Goal: Task Accomplishment & Management: Manage account settings

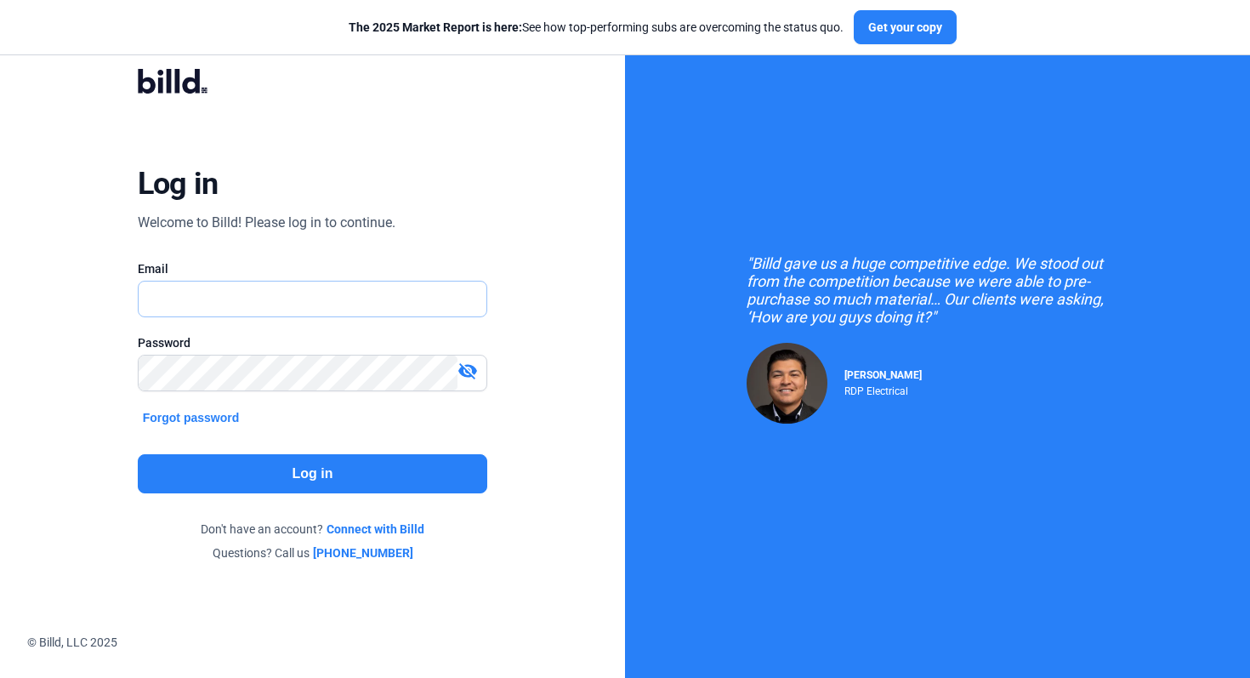
type input "[EMAIL_ADDRESS][DOMAIN_NAME]"
click at [362, 477] on button "Log in" at bounding box center [313, 473] width 350 height 39
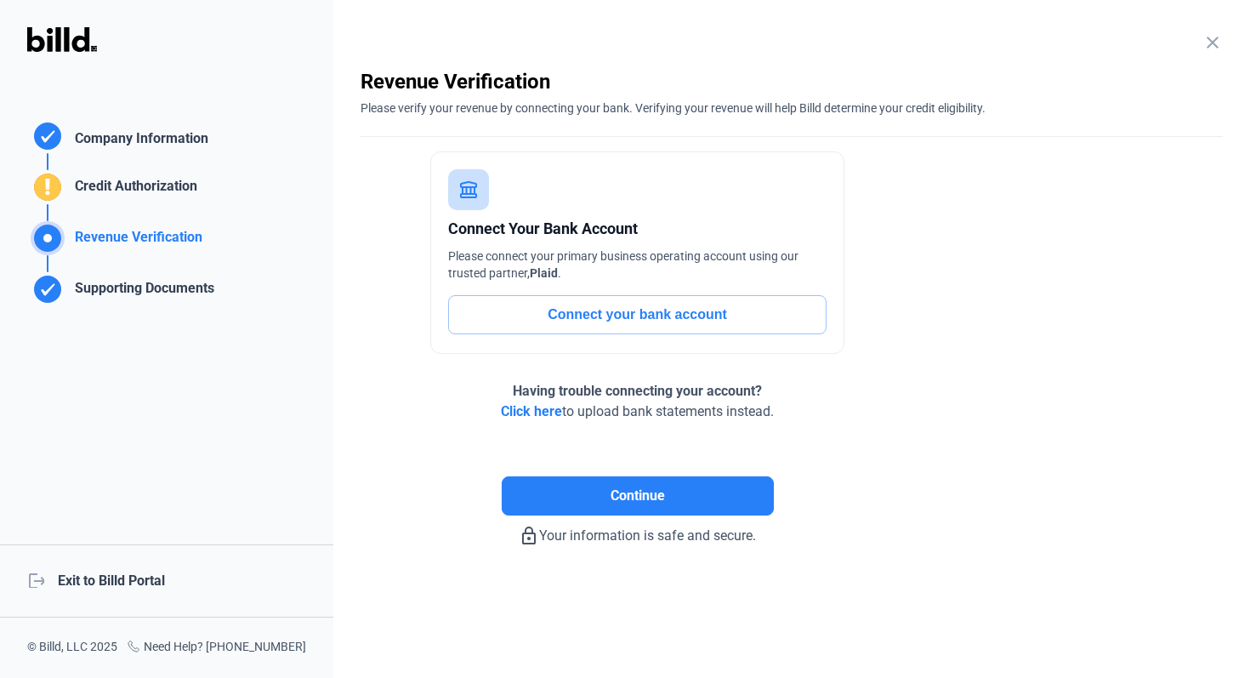
click at [138, 585] on div "logout Exit to Billd Portal" at bounding box center [166, 580] width 333 height 73
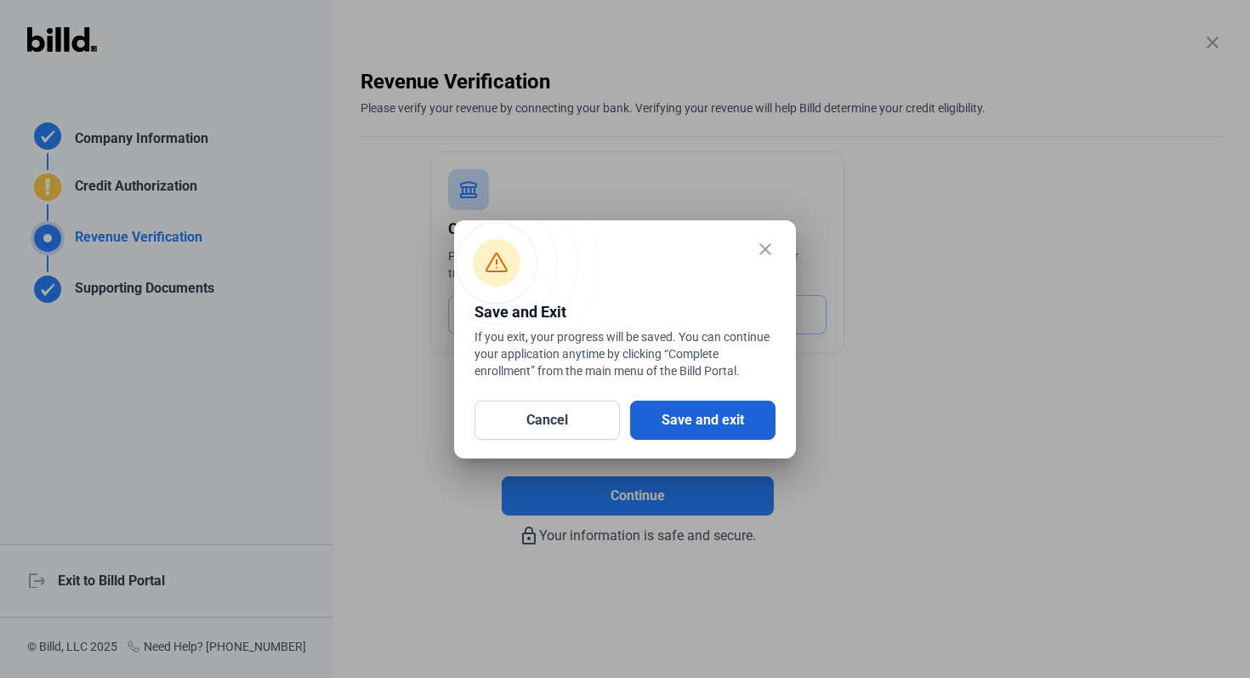
click at [732, 424] on button "Save and exit" at bounding box center [702, 419] width 145 height 39
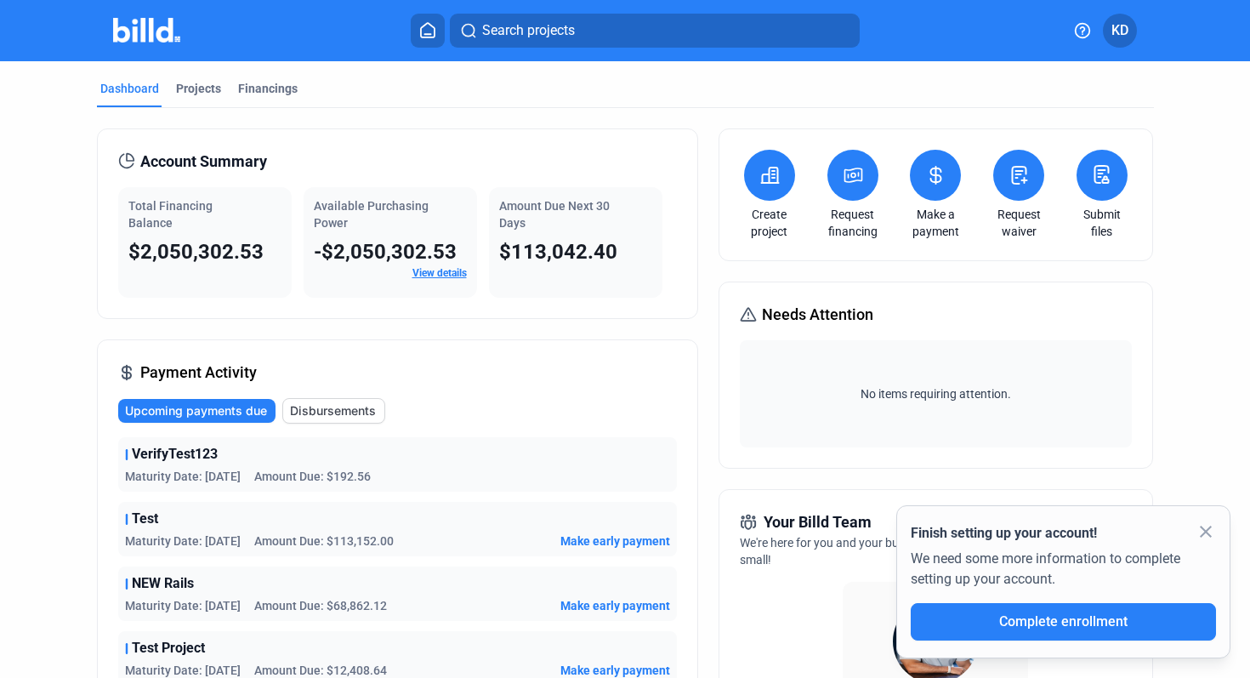
click at [1210, 537] on mat-icon "close" at bounding box center [1205, 531] width 20 height 20
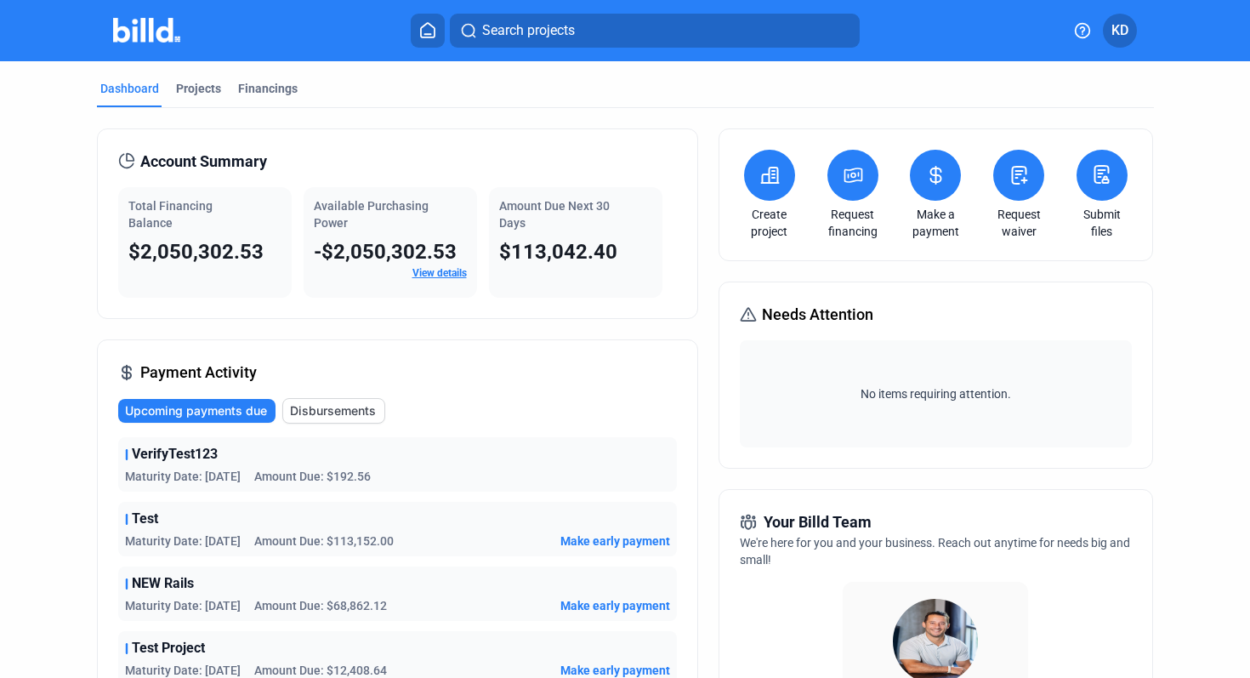
click at [1023, 179] on button at bounding box center [1018, 175] width 51 height 51
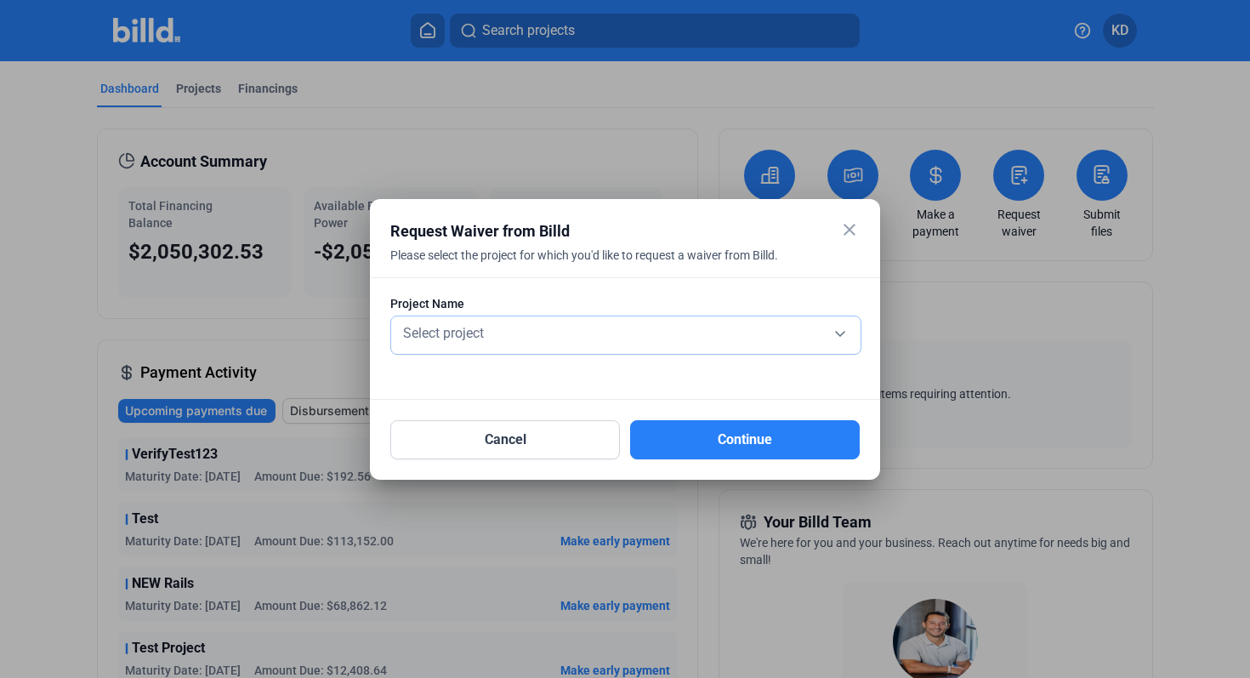
click at [591, 341] on div "Select project" at bounding box center [626, 332] width 452 height 24
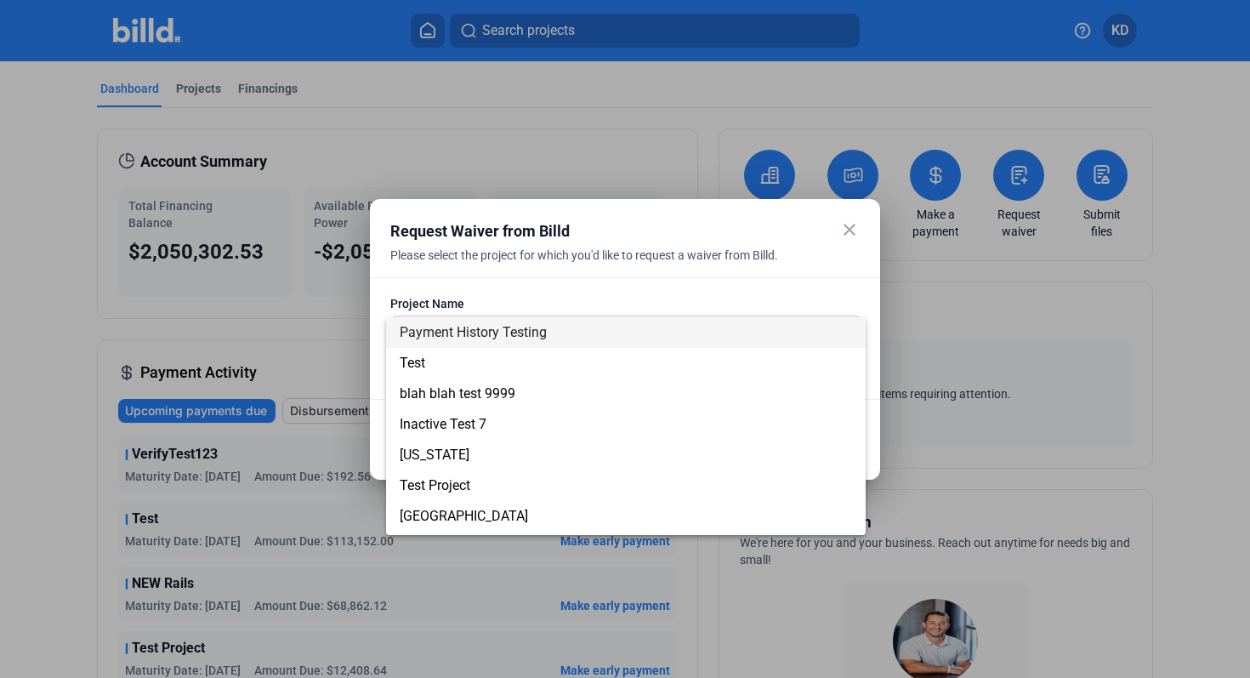
click at [845, 230] on div at bounding box center [625, 339] width 1250 height 678
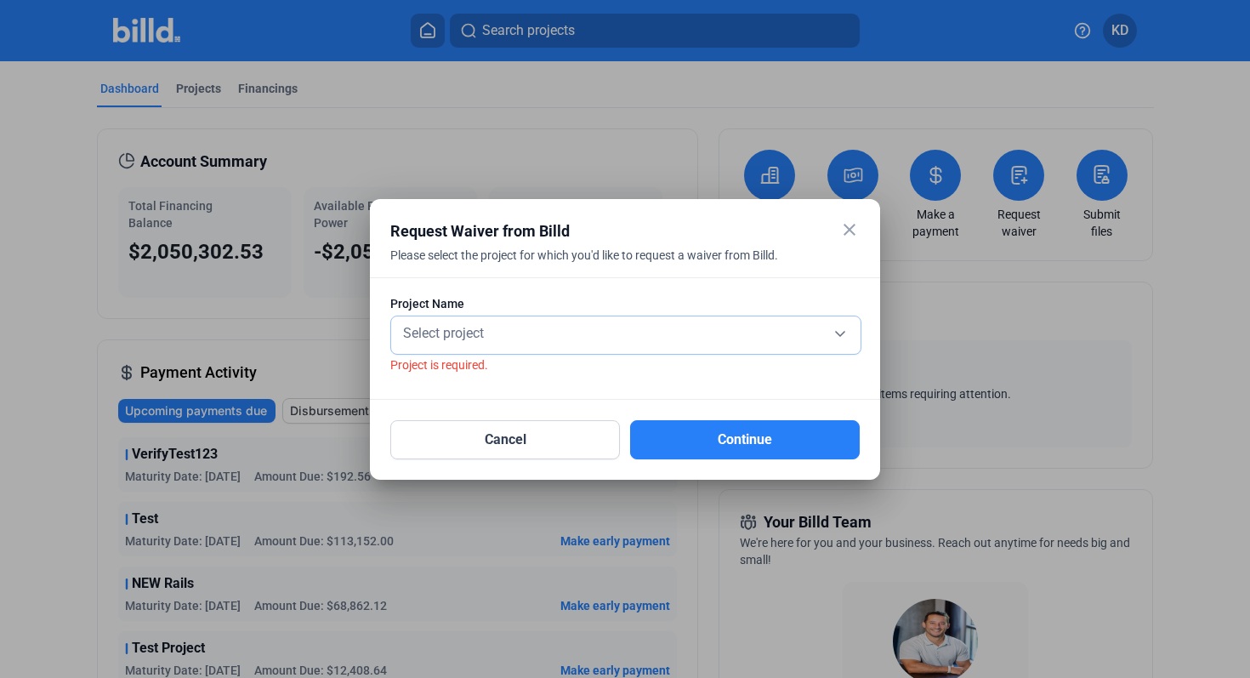
click at [753, 325] on div "Select project" at bounding box center [626, 332] width 452 height 24
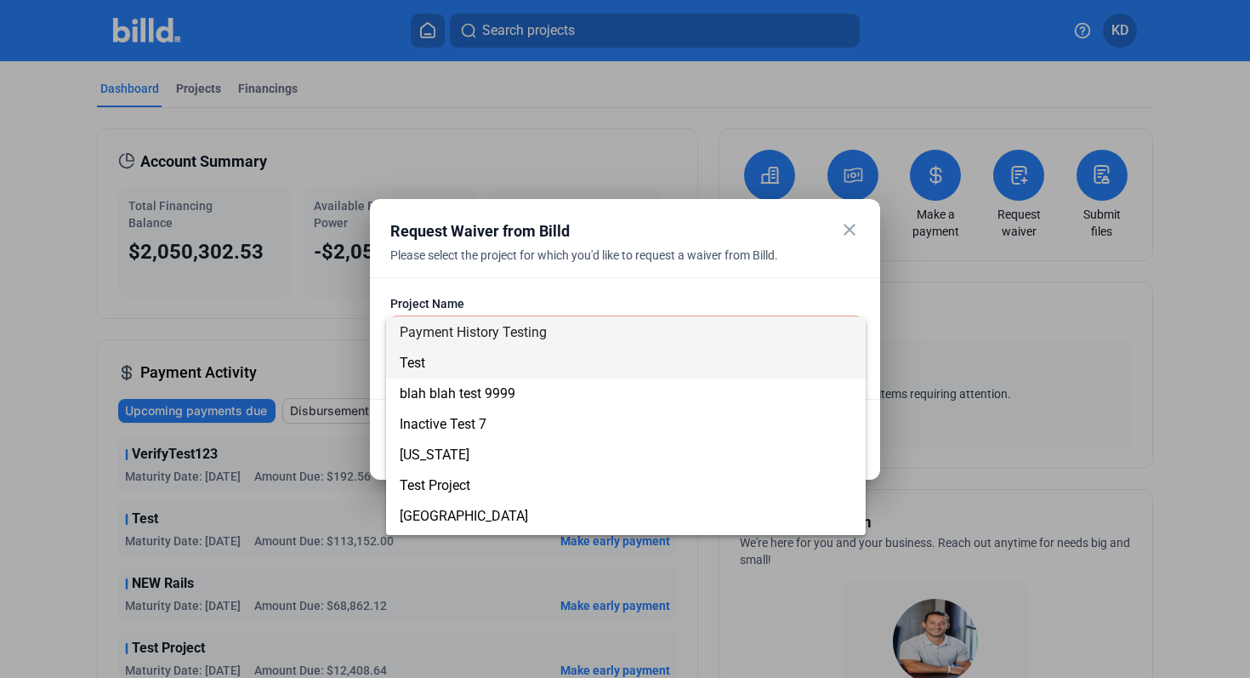
click at [593, 364] on span "Test" at bounding box center [626, 363] width 452 height 31
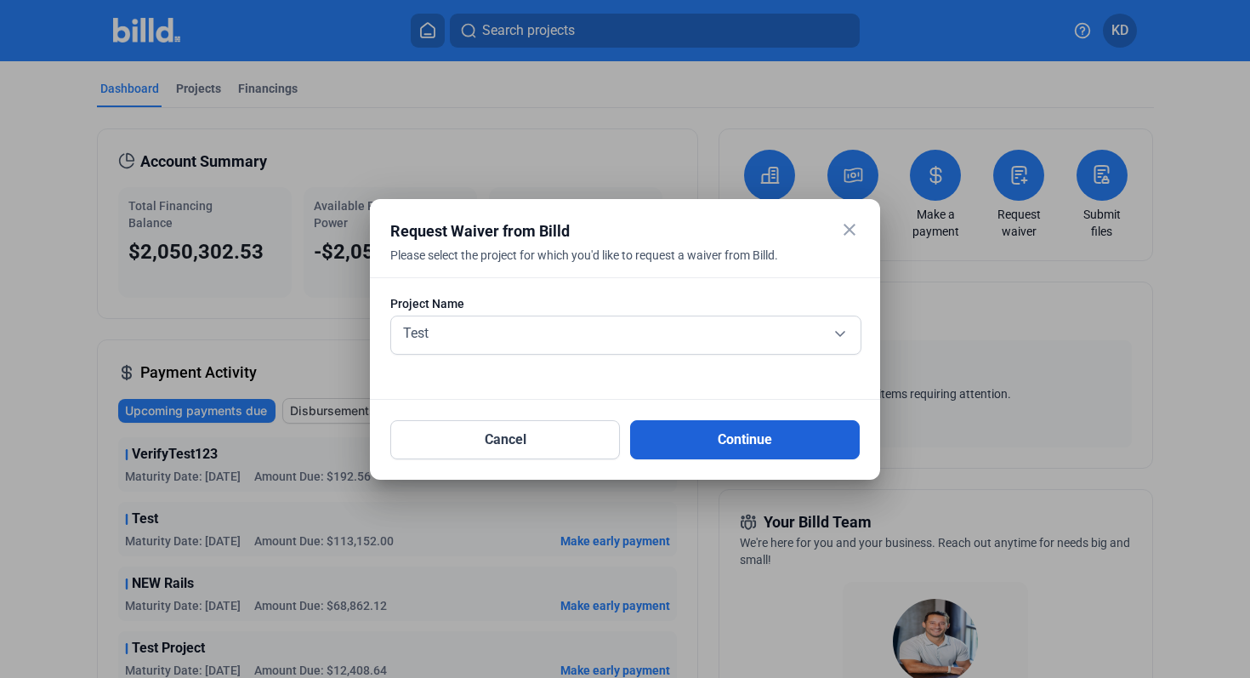
click at [787, 433] on button "Continue" at bounding box center [745, 439] width 230 height 39
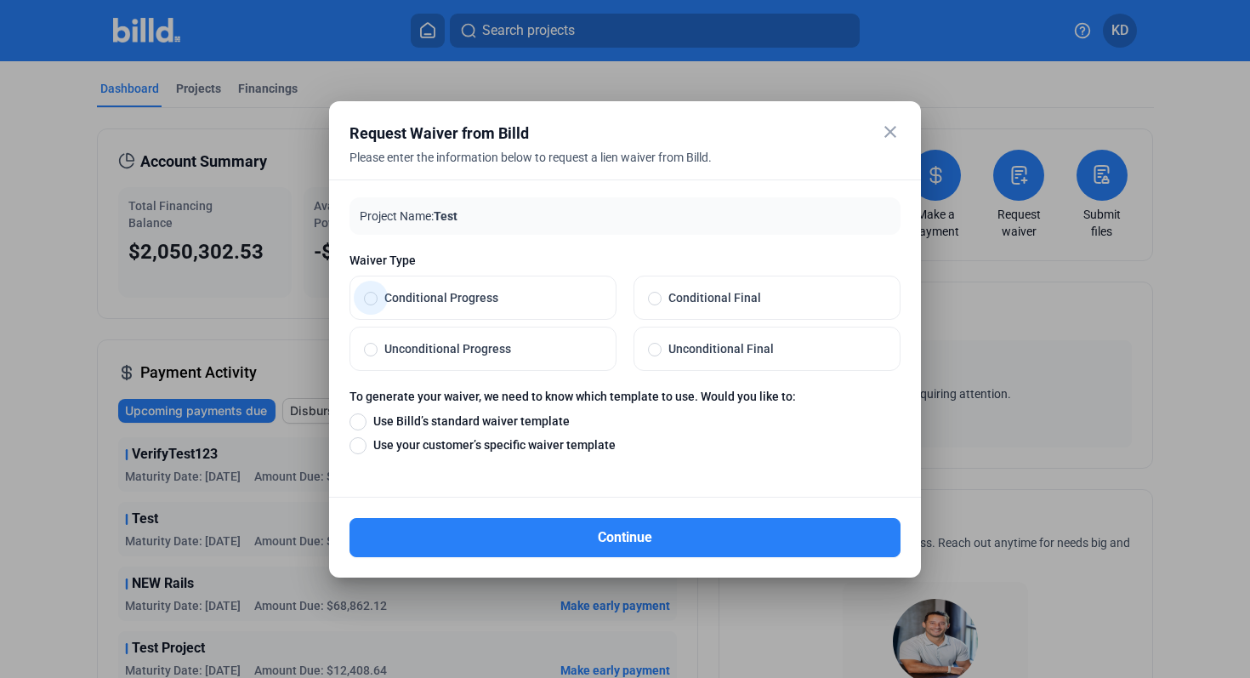
click at [428, 300] on span "Conditional Progress" at bounding box center [489, 297] width 224 height 17
click at [377, 300] on input "Conditional Progress" at bounding box center [371, 297] width 14 height 15
radio input "true"
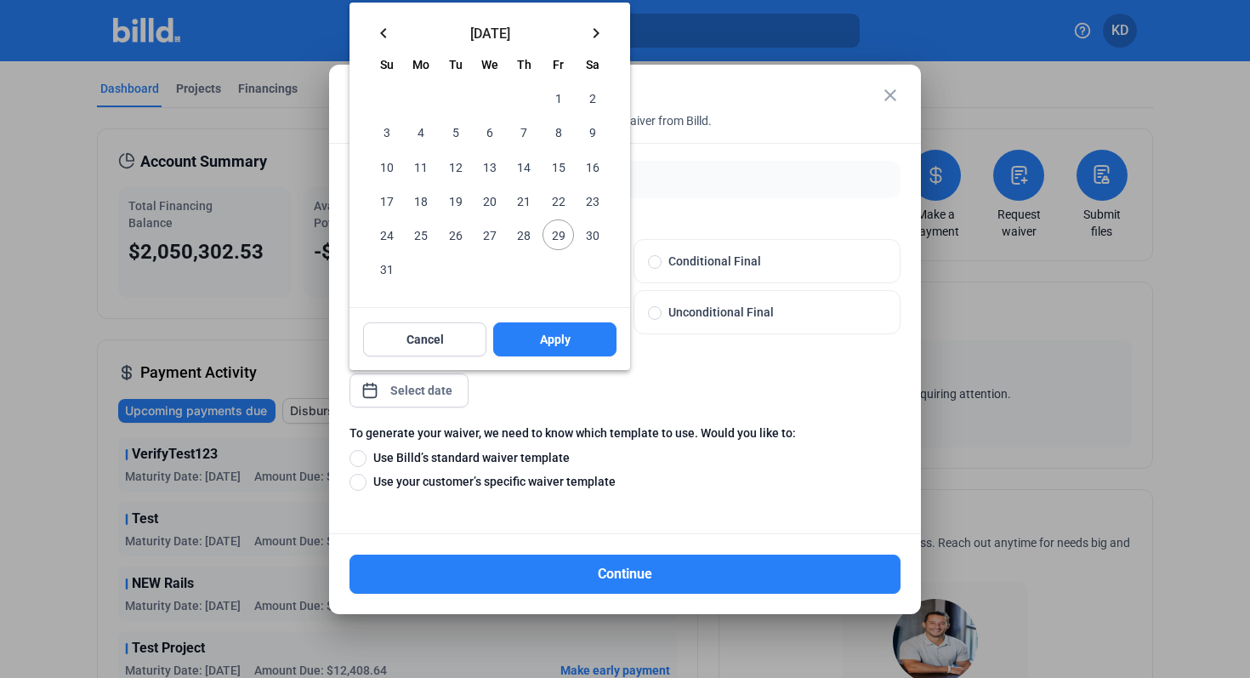
click at [434, 389] on div "close Request Waiver from Billd Please enter the information below to request a…" at bounding box center [625, 339] width 1250 height 678
click at [805, 247] on div at bounding box center [625, 339] width 1250 height 678
click at [802, 258] on span "Conditional Final" at bounding box center [773, 261] width 224 height 17
click at [661, 258] on input "Conditional Final" at bounding box center [655, 260] width 14 height 15
radio input "true"
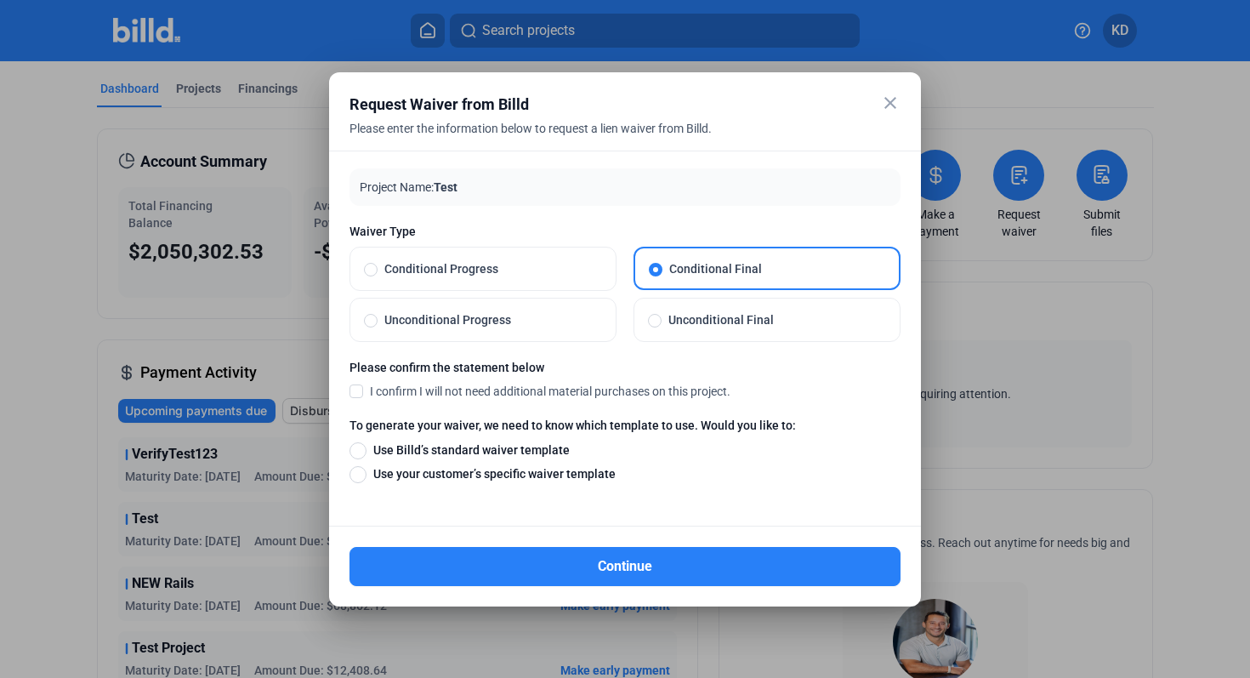
click at [727, 318] on span "Unconditional Final" at bounding box center [773, 319] width 224 height 17
click at [661, 318] on input "Unconditional Final" at bounding box center [655, 319] width 14 height 15
radio input "true"
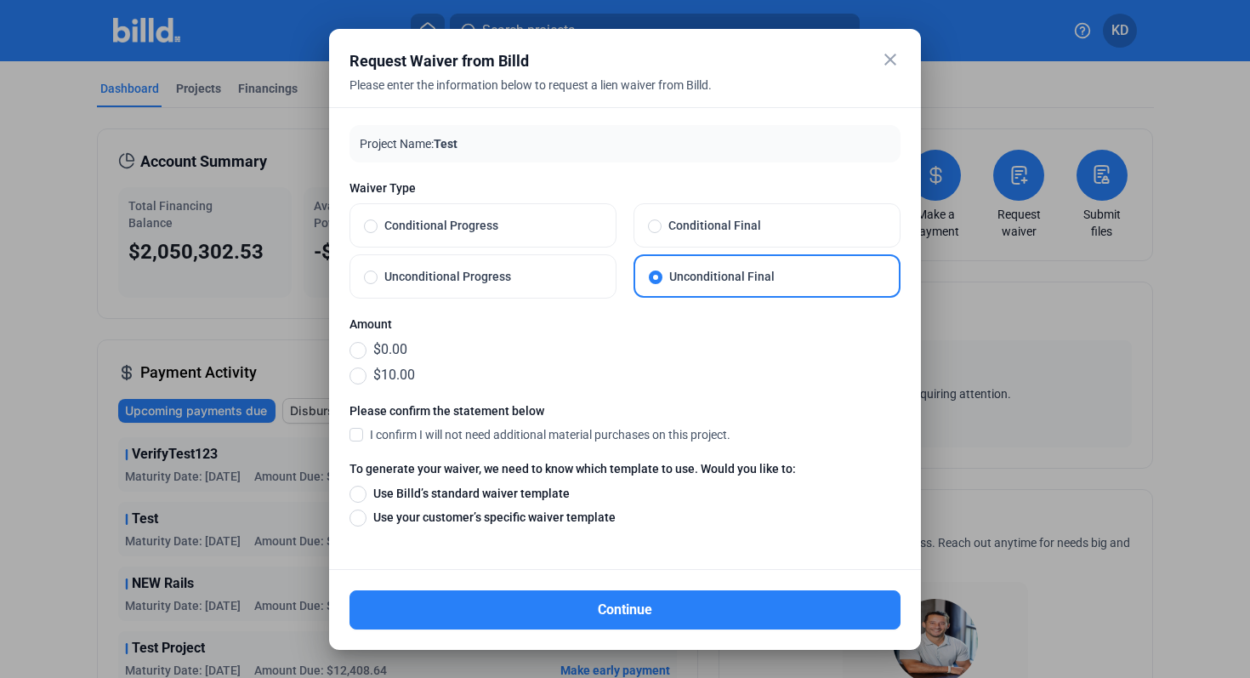
click at [543, 272] on span "Unconditional Progress" at bounding box center [489, 276] width 224 height 17
click at [377, 272] on input "Unconditional Progress" at bounding box center [371, 276] width 14 height 15
radio input "true"
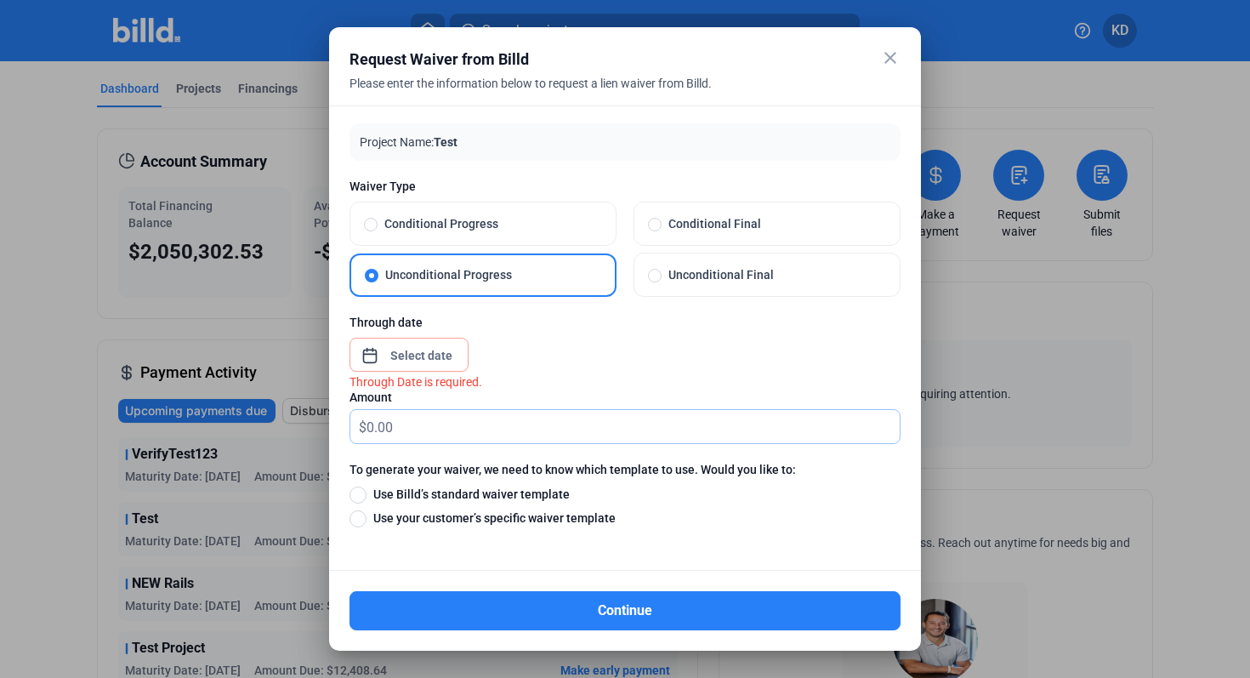
click at [432, 422] on input "text" at bounding box center [632, 426] width 533 height 33
type input "0"
click at [557, 383] on div "Through Date is required." at bounding box center [624, 381] width 551 height 19
click at [890, 48] on mat-icon "close" at bounding box center [890, 58] width 20 height 20
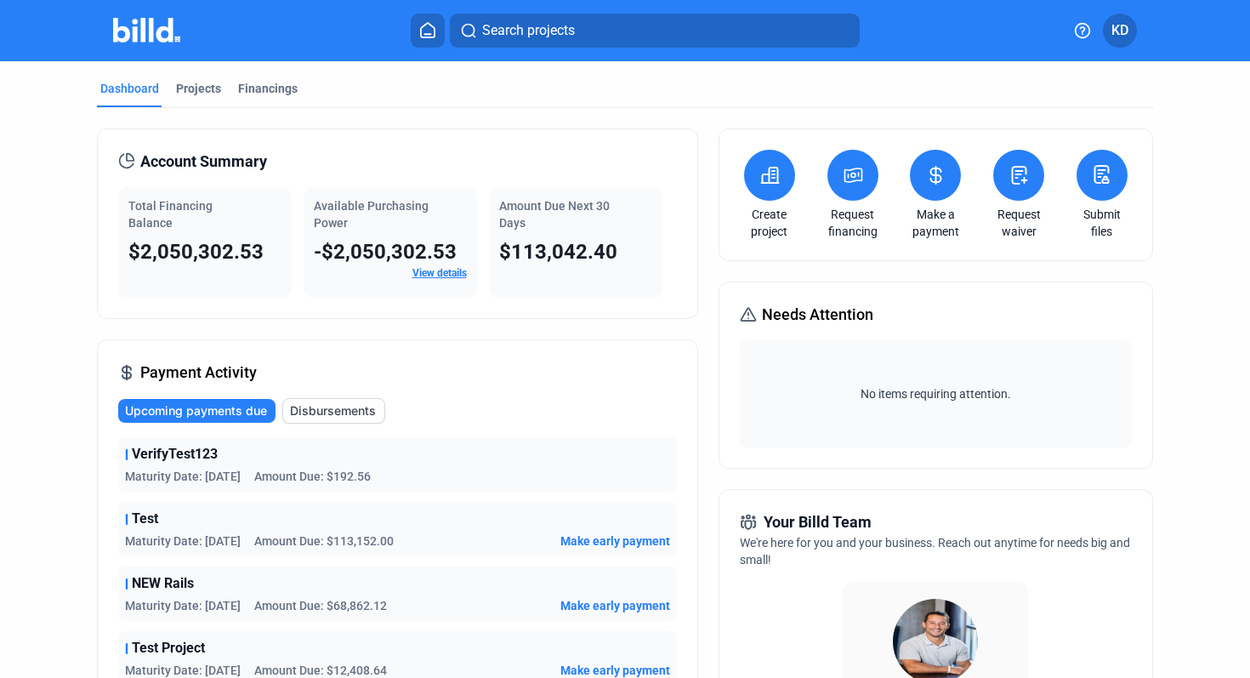
click at [925, 173] on icon at bounding box center [935, 175] width 21 height 20
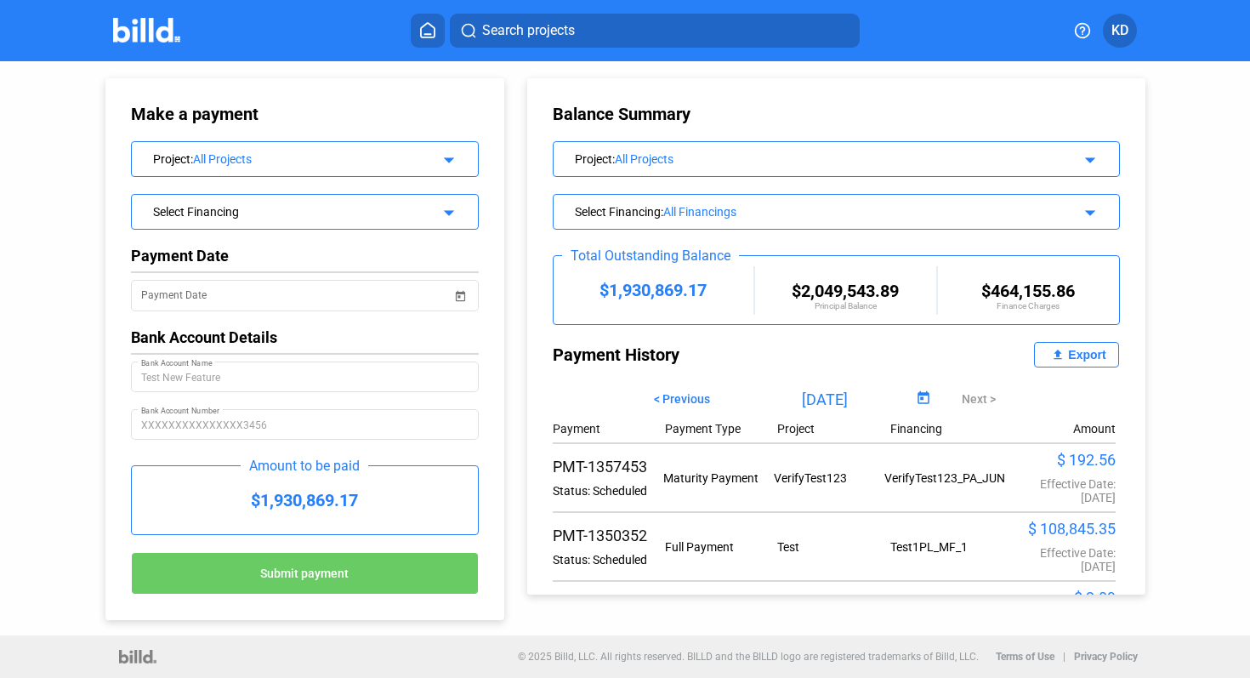
click at [341, 204] on div "Select Financing" at bounding box center [289, 209] width 273 height 17
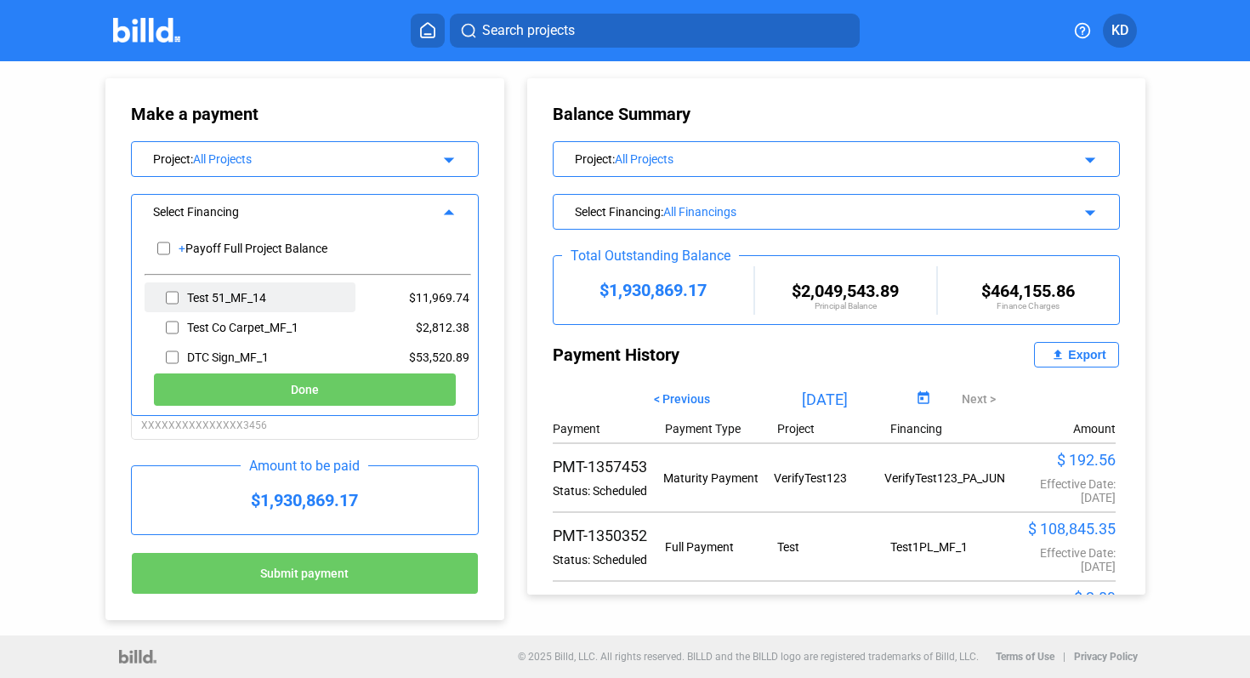
click at [279, 294] on div "Test 51_MF_14" at bounding box center [250, 297] width 211 height 30
click at [179, 307] on div "Test 51_MF_14" at bounding box center [250, 297] width 211 height 30
click at [179, 301] on div "Test 51_MF_14" at bounding box center [250, 297] width 211 height 30
click at [173, 299] on input "checkbox" at bounding box center [172, 298] width 13 height 26
checkbox input "true"
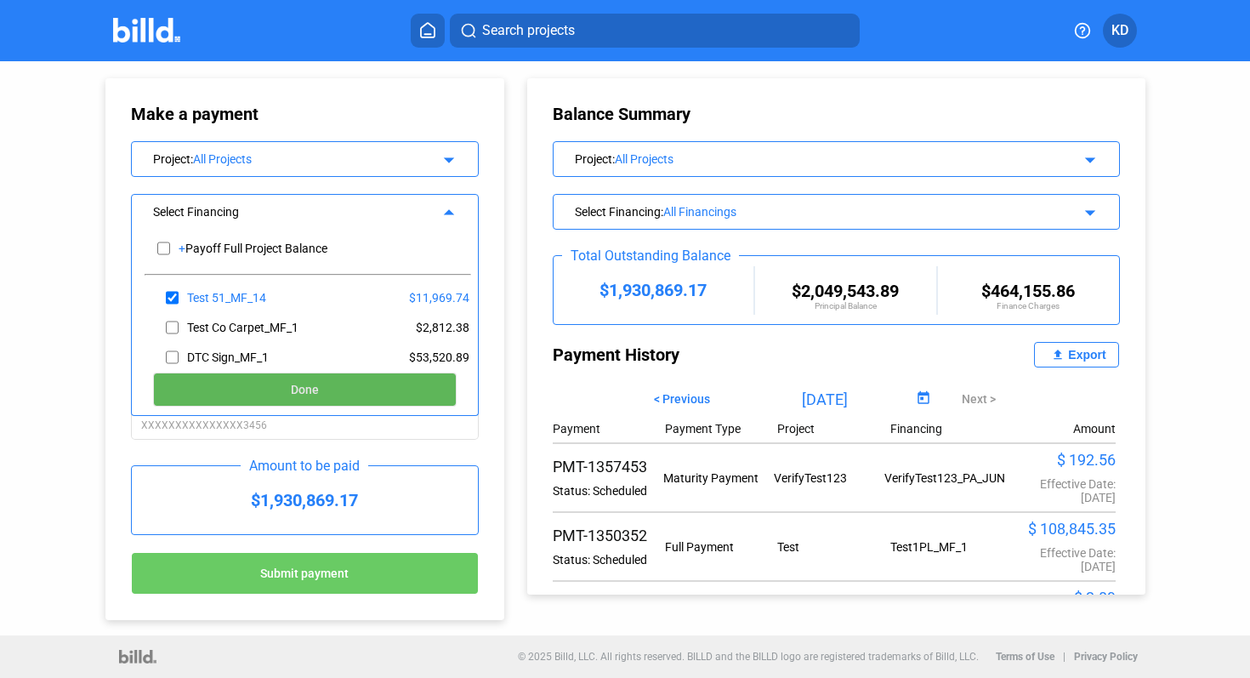
click at [229, 382] on button "Done" at bounding box center [305, 389] width 304 height 34
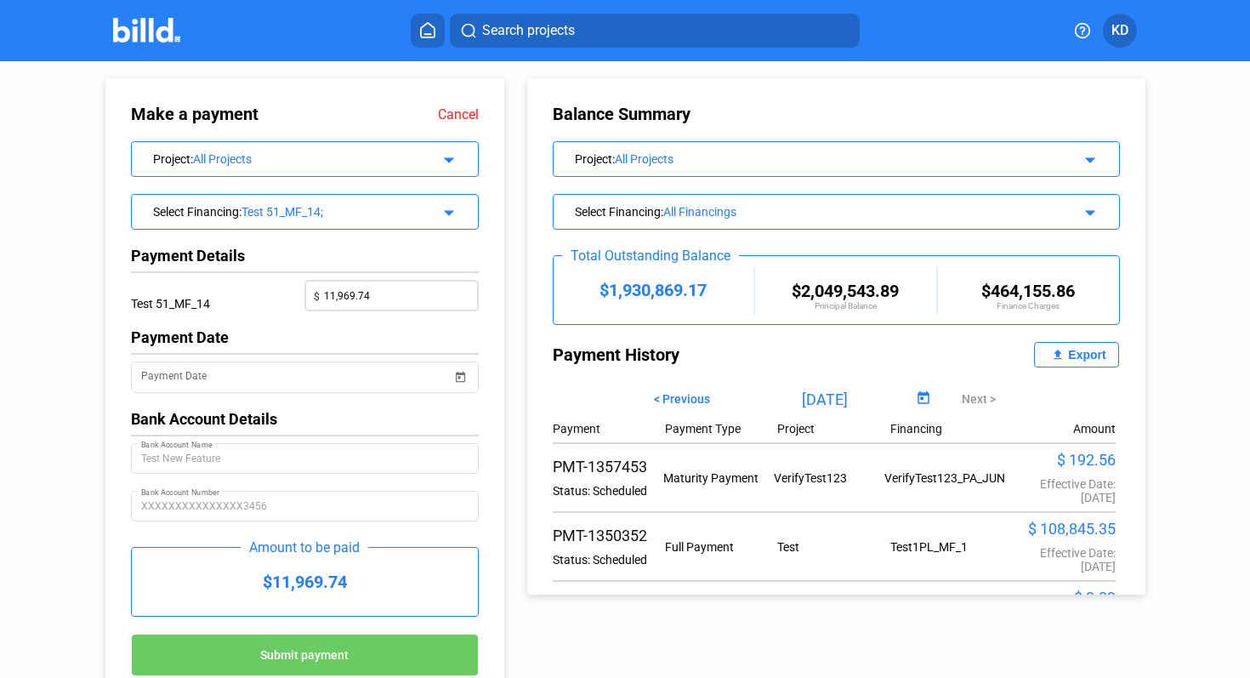
click at [400, 309] on div "$ 11,969.74" at bounding box center [392, 294] width 156 height 34
click at [400, 304] on input "11,969.74" at bounding box center [397, 294] width 146 height 24
drag, startPoint x: 404, startPoint y: 303, endPoint x: 224, endPoint y: 303, distance: 180.2
click at [224, 303] on div "Test 51_MF_14 $ 11,969.74" at bounding box center [305, 304] width 348 height 48
drag, startPoint x: 387, startPoint y: 292, endPoint x: 257, endPoint y: 292, distance: 130.1
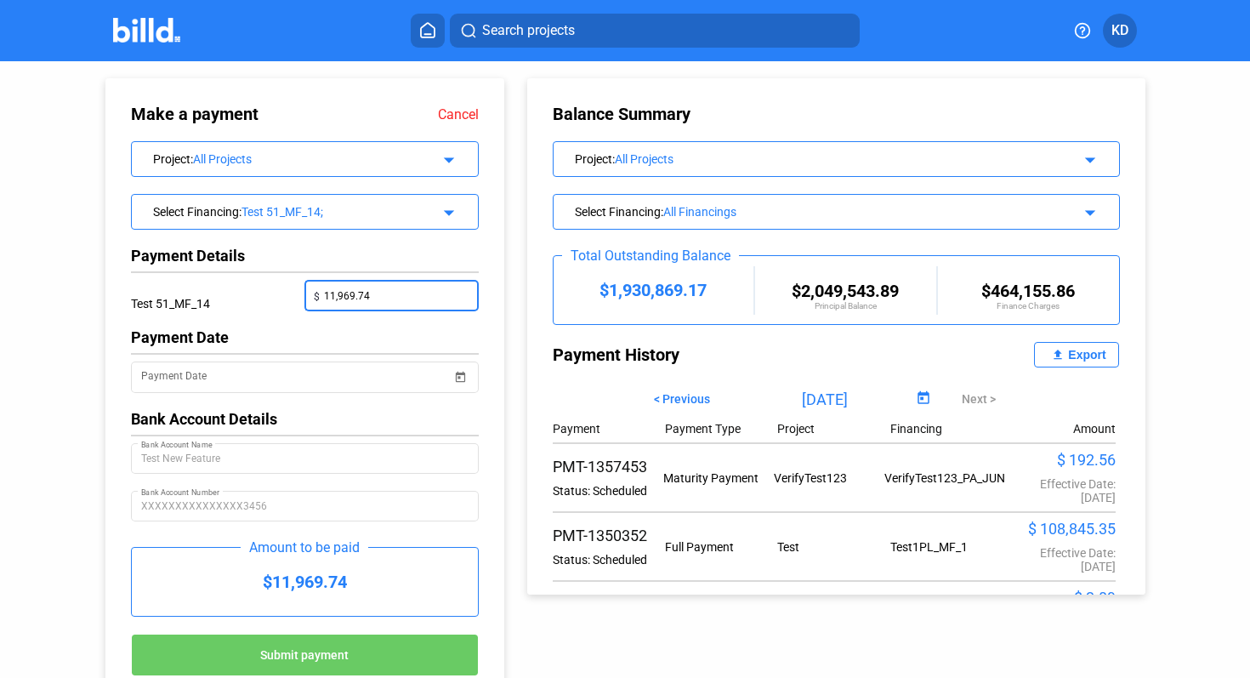
click at [257, 292] on div "Test 51_MF_14 $ 11,969.74" at bounding box center [305, 304] width 348 height 48
click at [366, 335] on div "Payment Date" at bounding box center [305, 337] width 348 height 18
drag, startPoint x: 368, startPoint y: 298, endPoint x: 270, endPoint y: 298, distance: 97.8
click at [270, 298] on div "Test 51_MF_14 $ 0" at bounding box center [305, 304] width 348 height 48
click at [321, 321] on div at bounding box center [391, 319] width 174 height 17
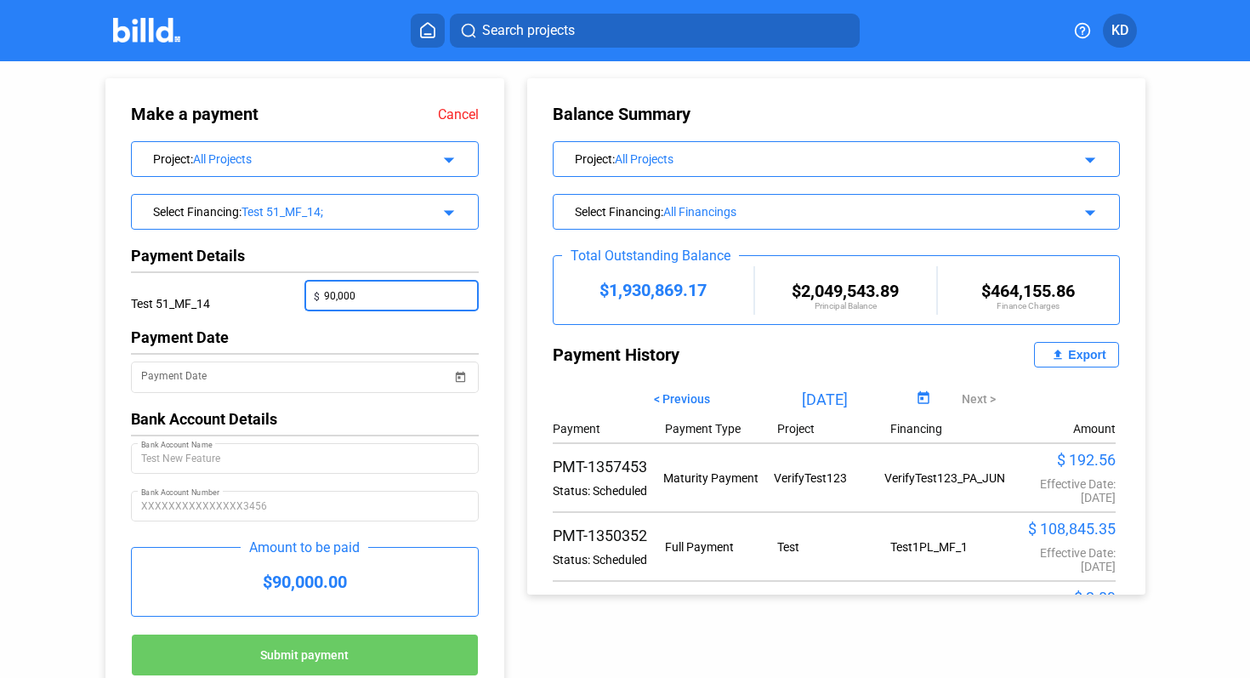
drag, startPoint x: 370, startPoint y: 294, endPoint x: 235, endPoint y: 289, distance: 134.4
click at [235, 289] on div "Test 51_MF_14 $ 90,000" at bounding box center [305, 304] width 348 height 48
type input "0"
click at [308, 316] on div at bounding box center [391, 319] width 174 height 17
click at [435, 18] on button at bounding box center [428, 31] width 34 height 34
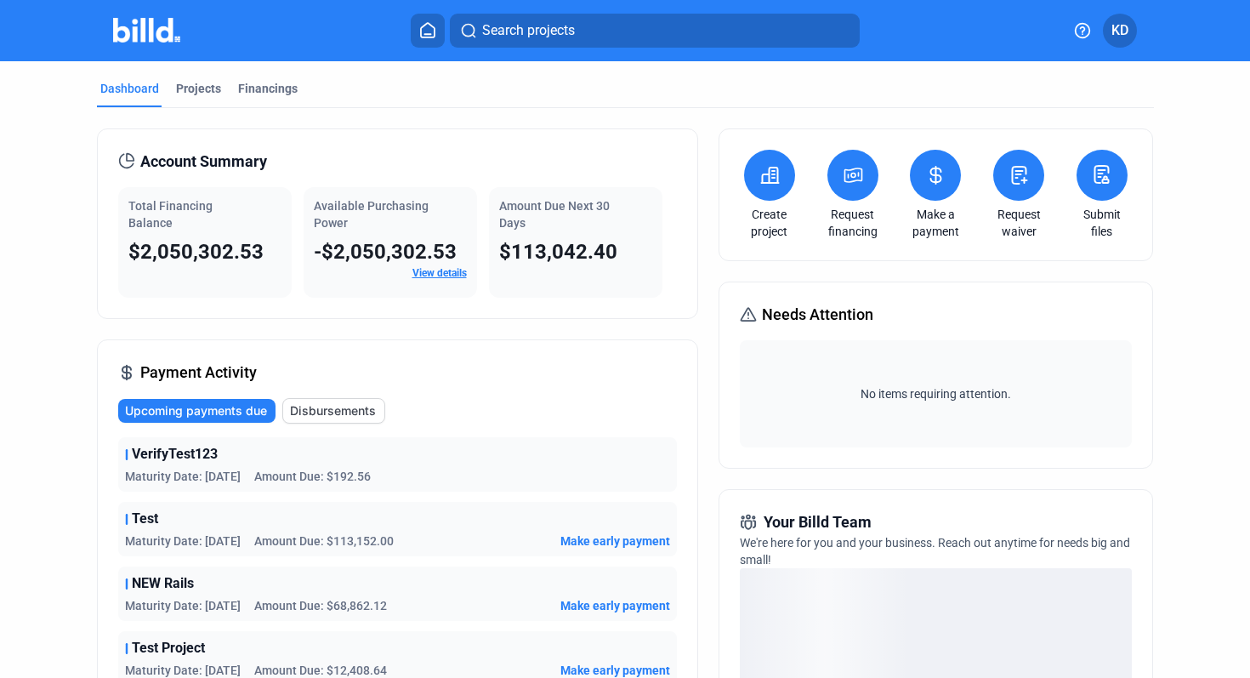
click at [848, 179] on icon at bounding box center [853, 175] width 21 height 20
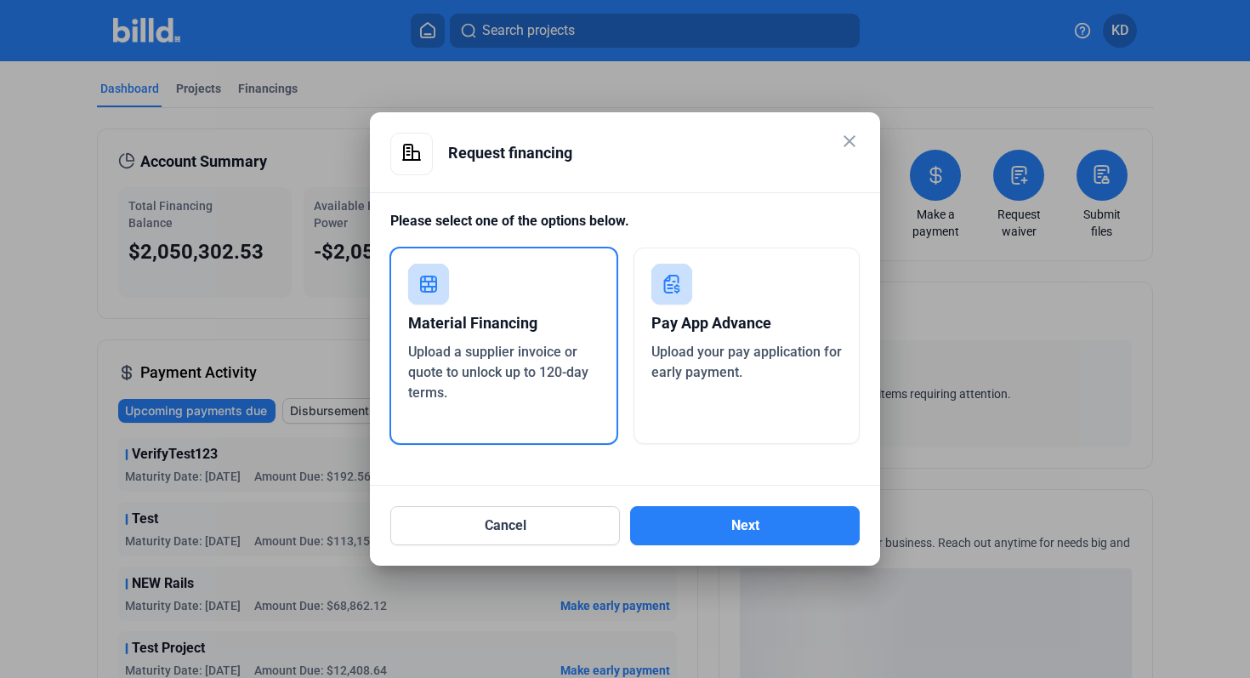
click at [779, 375] on div "Upload your pay application for early payment." at bounding box center [746, 362] width 191 height 41
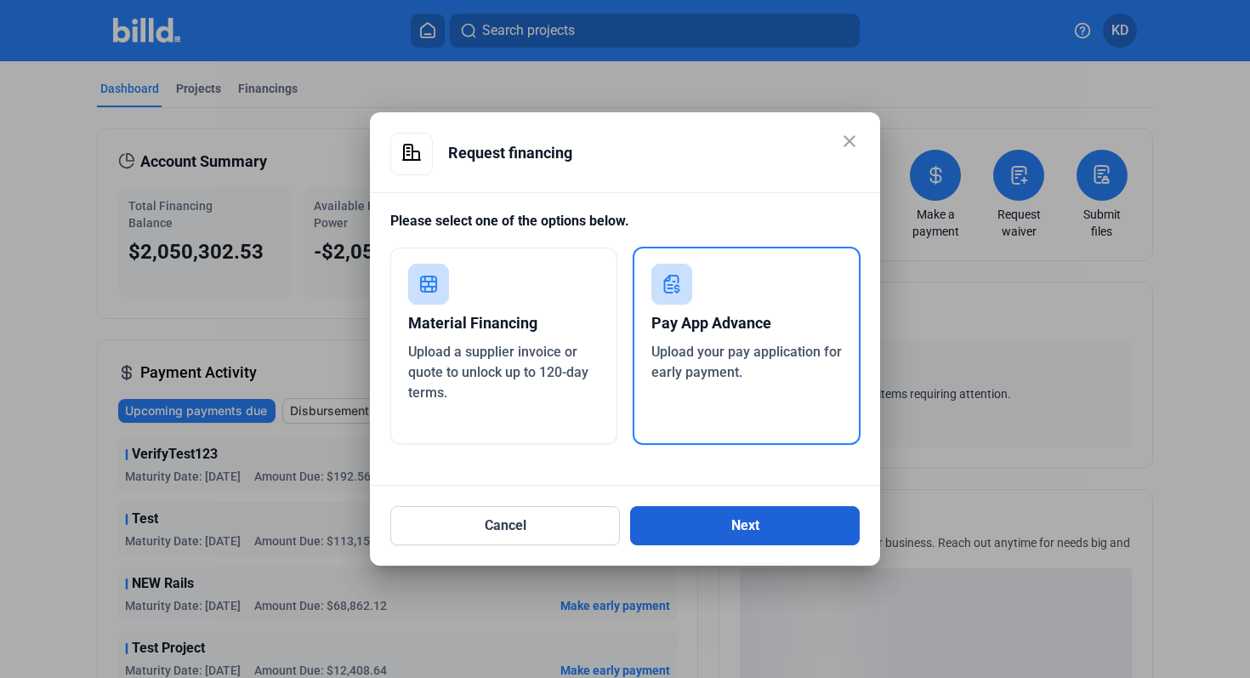
click at [750, 524] on button "Next" at bounding box center [745, 525] width 230 height 39
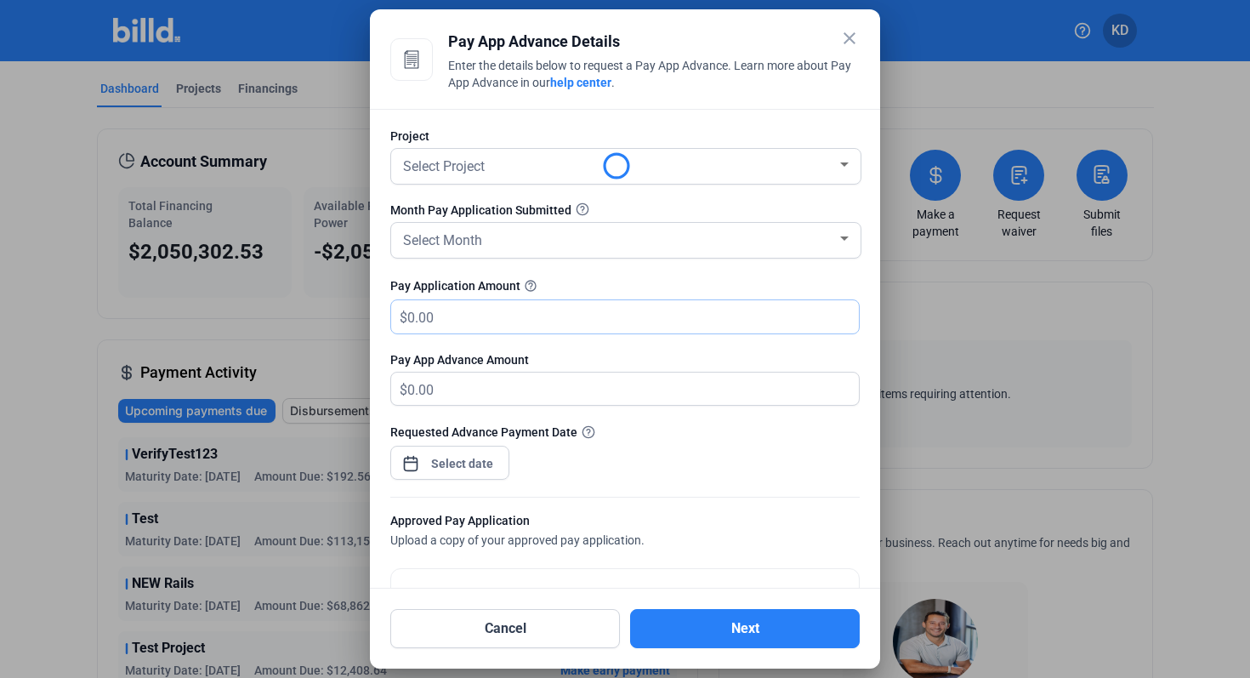
click at [521, 310] on input "text" at bounding box center [632, 316] width 451 height 33
type input "0"
click at [595, 281] on div "Pay Application Amount help_outline" at bounding box center [624, 285] width 469 height 20
click at [837, 314] on icon at bounding box center [844, 316] width 14 height 14
click at [854, 42] on mat-icon "close" at bounding box center [849, 38] width 20 height 20
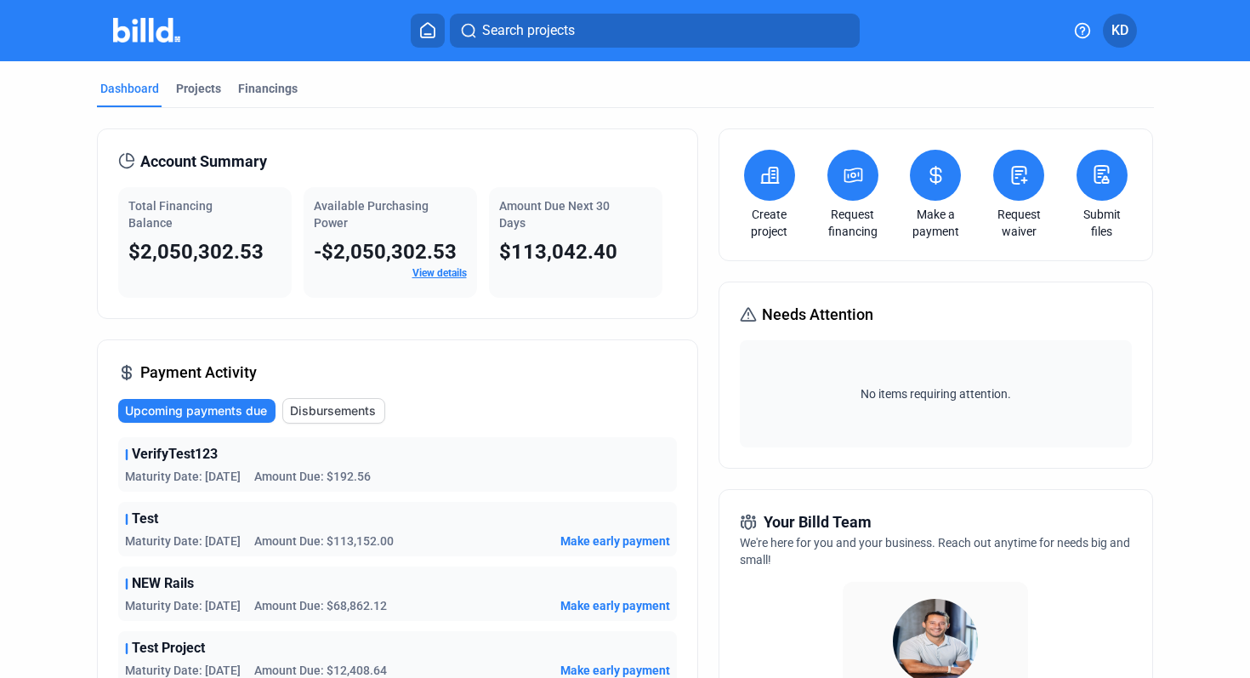
click at [846, 199] on button at bounding box center [852, 175] width 51 height 51
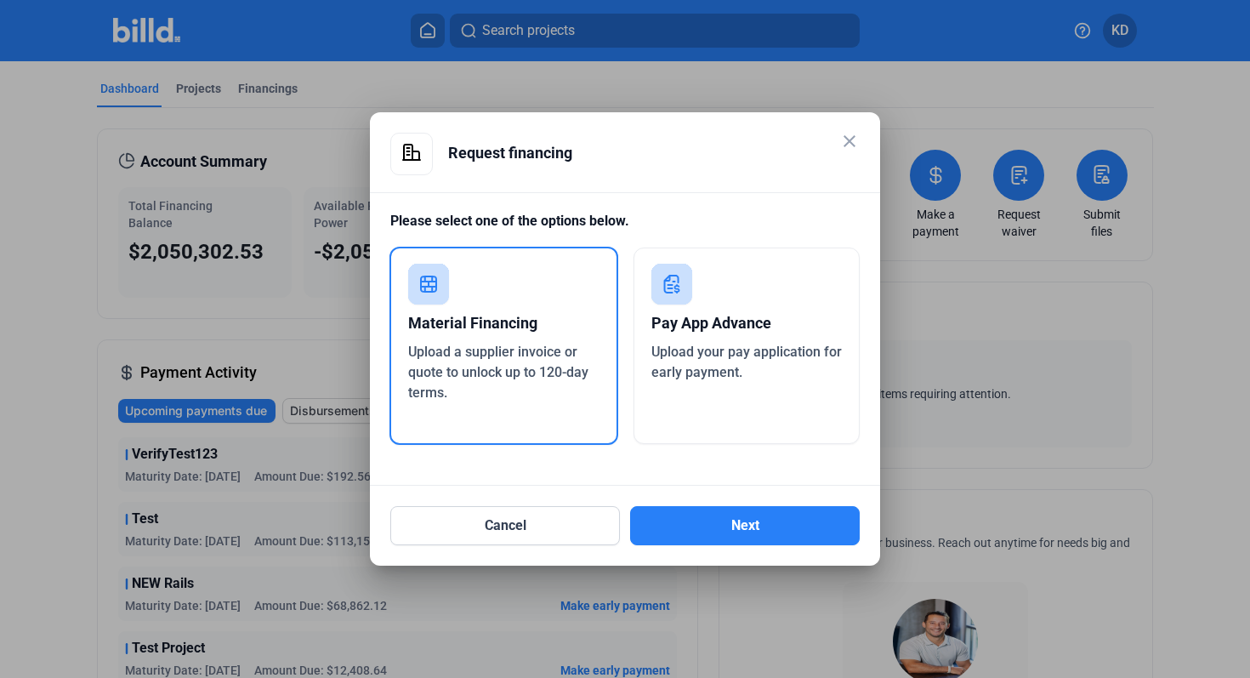
click at [472, 327] on div "Material Financing" at bounding box center [503, 322] width 191 height 37
click at [760, 530] on button "Next" at bounding box center [745, 525] width 230 height 39
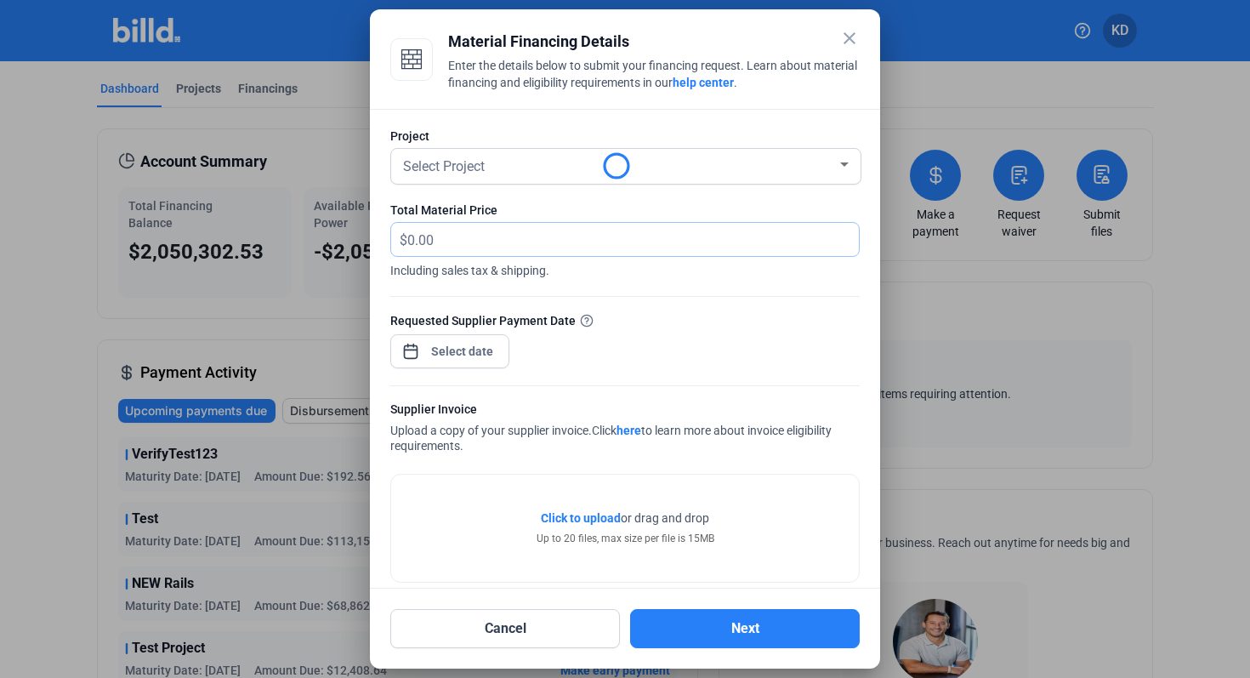
click at [519, 237] on input "text" at bounding box center [623, 239] width 432 height 33
type input "0"
click at [603, 290] on div at bounding box center [624, 287] width 469 height 17
click at [846, 35] on mat-icon "close" at bounding box center [849, 38] width 20 height 20
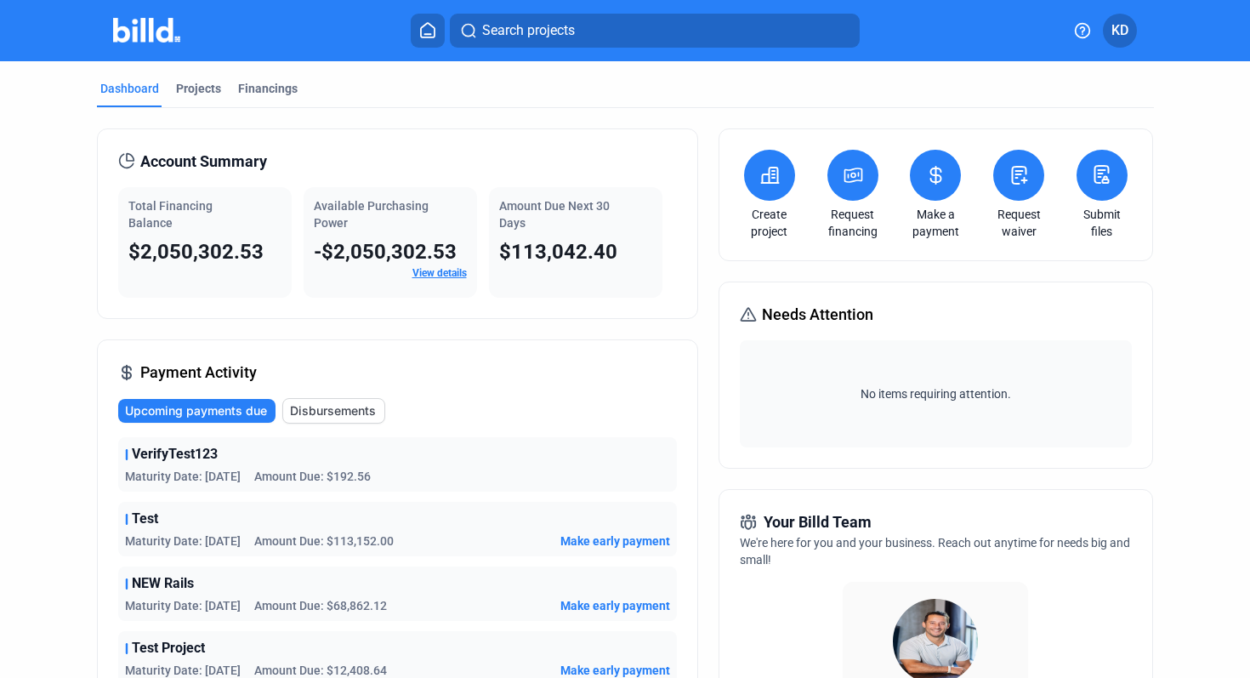
click at [782, 165] on button at bounding box center [769, 175] width 51 height 51
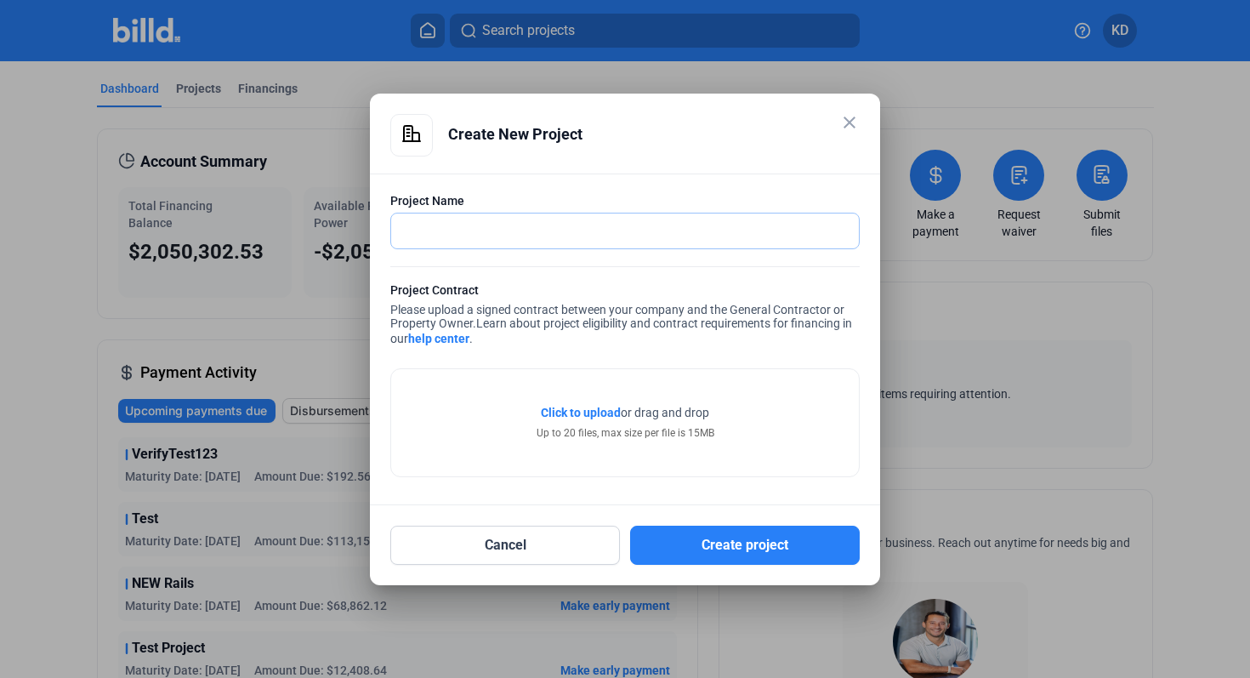
click at [464, 237] on input "text" at bounding box center [625, 230] width 468 height 35
click at [423, 418] on div "Click to upload Tap to upload or drag and drop Up to 20 files, max size per fil…" at bounding box center [625, 422] width 468 height 107
click at [439, 230] on input "text" at bounding box center [625, 230] width 468 height 35
click at [431, 434] on div "Click to upload Tap to upload or drag and drop Up to 20 files, max size per fil…" at bounding box center [625, 422] width 468 height 107
click at [489, 213] on input "text" at bounding box center [625, 230] width 468 height 35
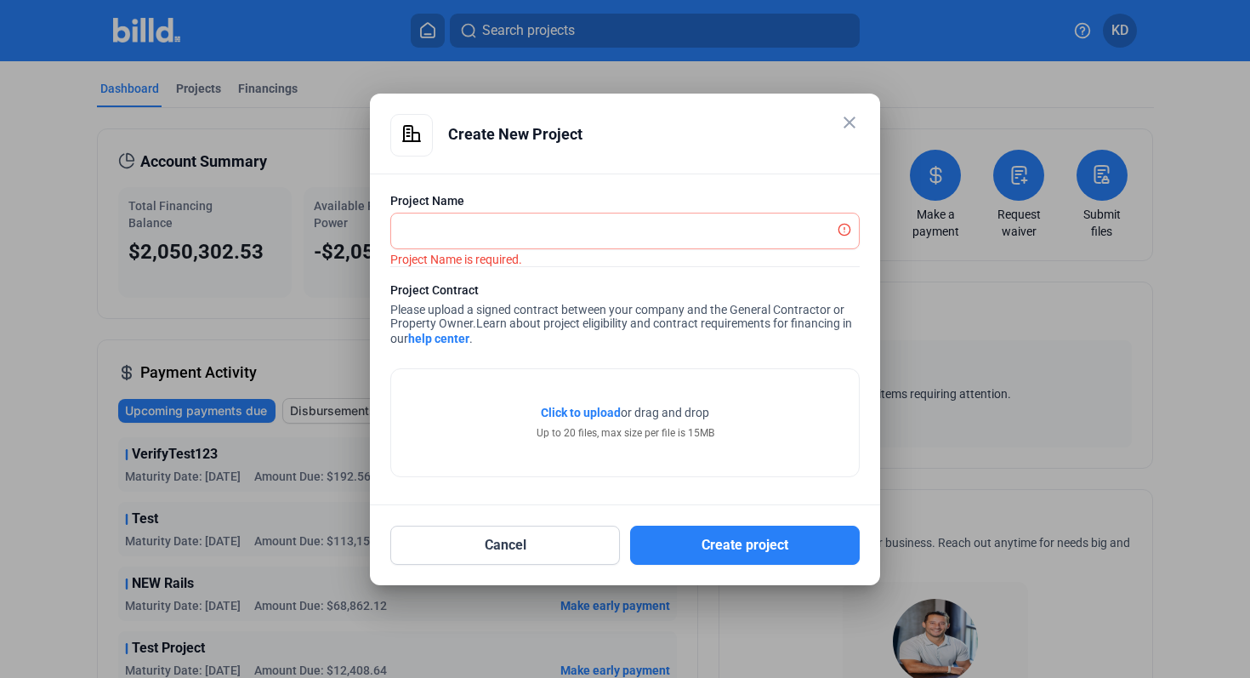
click at [847, 119] on mat-icon "close" at bounding box center [849, 122] width 20 height 20
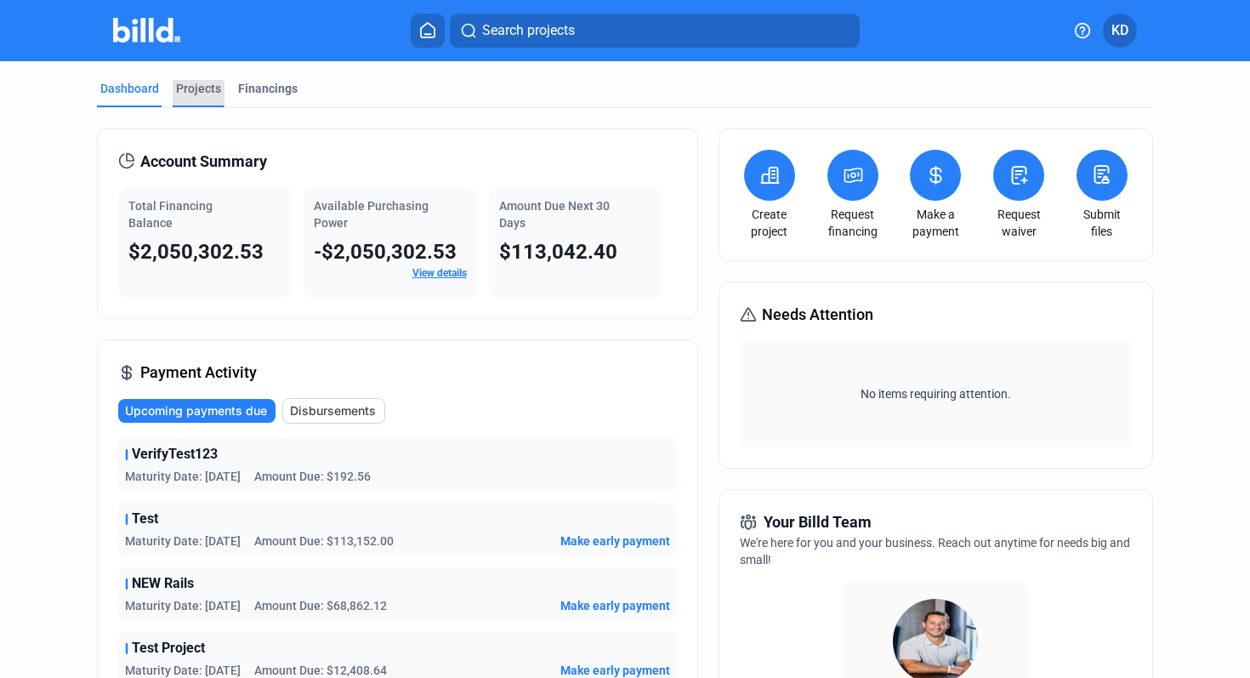
click at [194, 95] on div "Projects" at bounding box center [198, 88] width 45 height 17
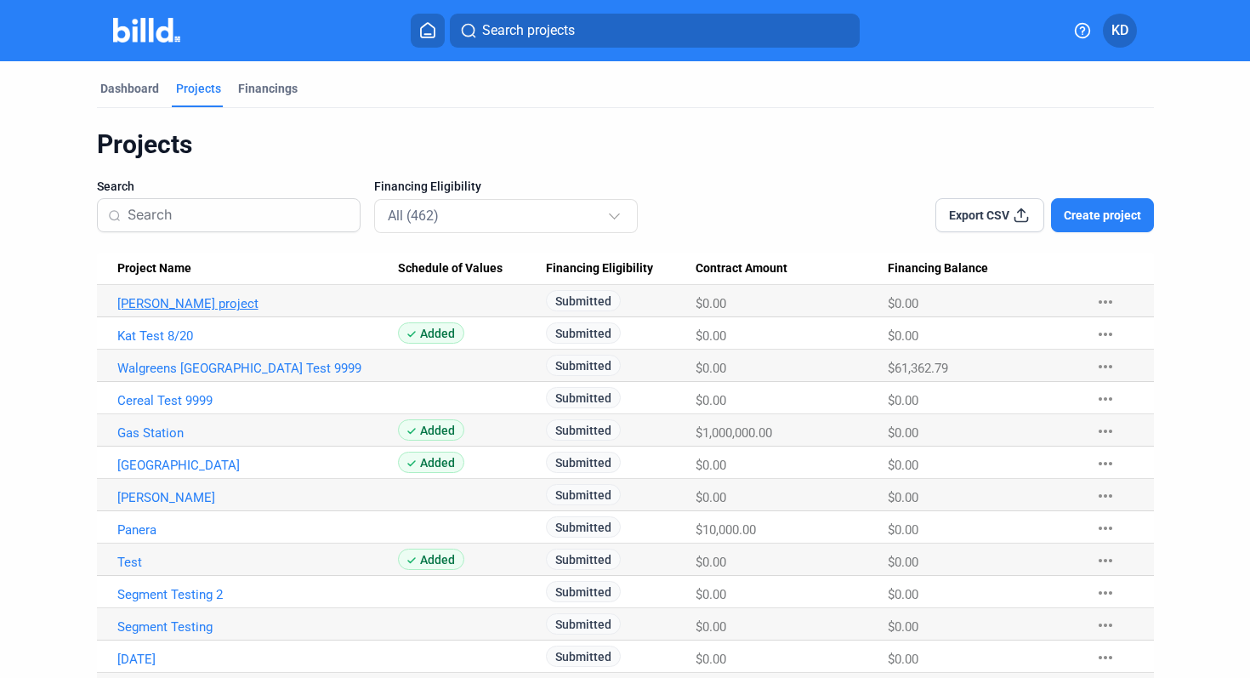
click at [179, 308] on link "[PERSON_NAME] project" at bounding box center [257, 303] width 281 height 15
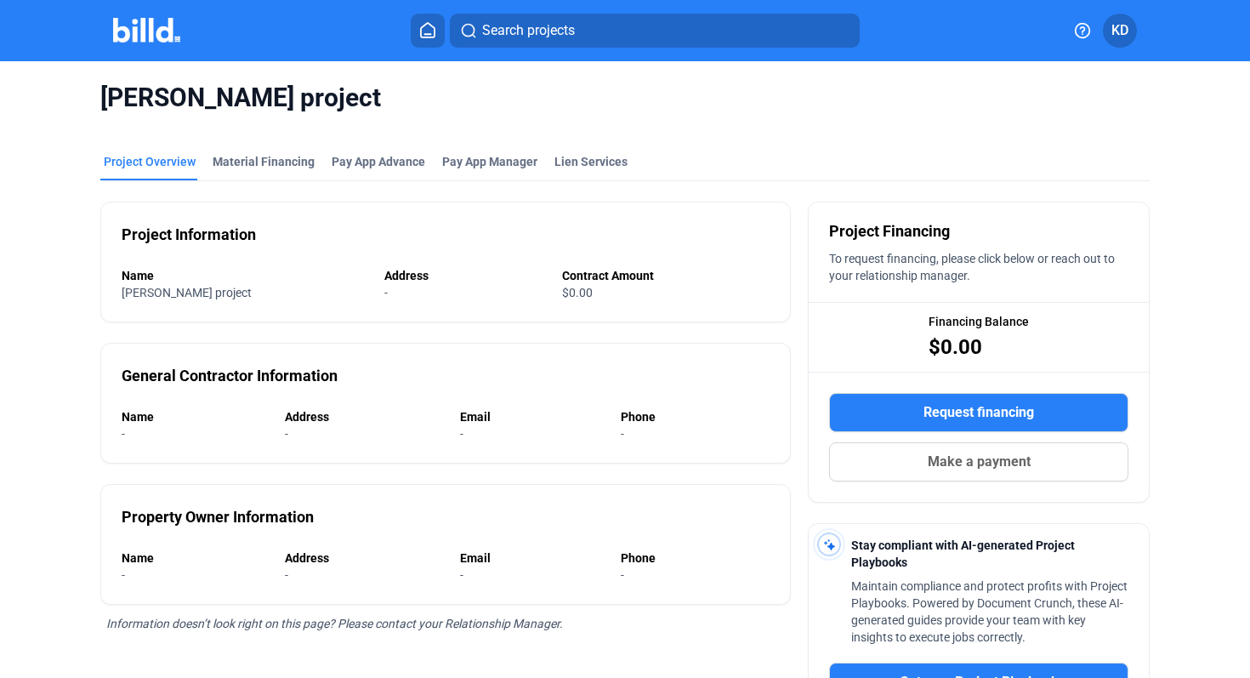
scroll to position [143, 0]
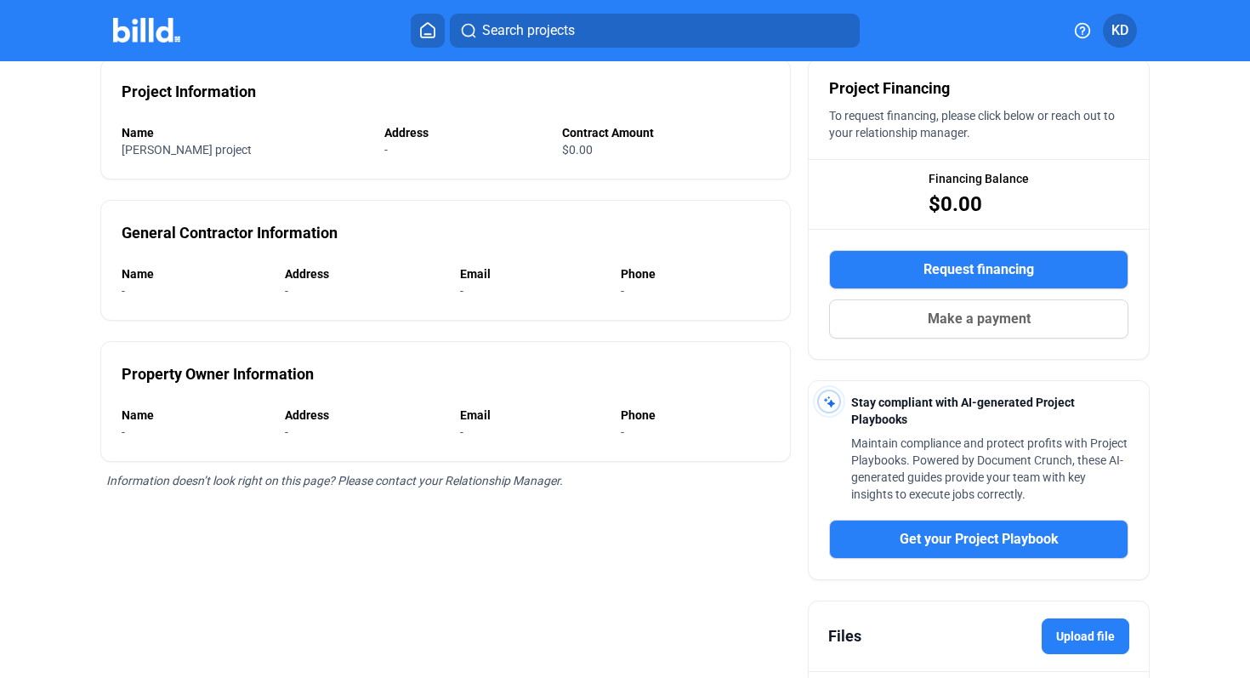
drag, startPoint x: 122, startPoint y: 89, endPoint x: 375, endPoint y: 351, distance: 363.8
click at [375, 351] on div "Project Information Name [PERSON_NAME] project Address - Contract Amount $0.00 …" at bounding box center [445, 405] width 691 height 734
click at [266, 143] on div "[PERSON_NAME] project" at bounding box center [233, 149] width 222 height 17
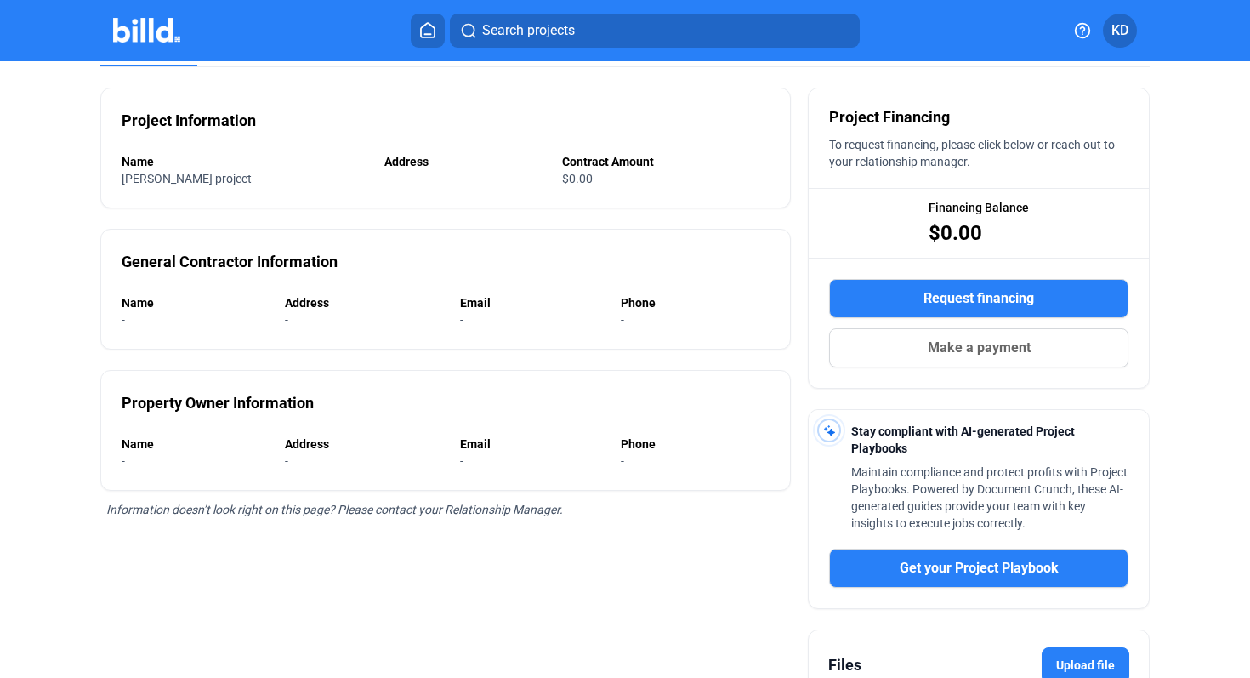
scroll to position [108, 0]
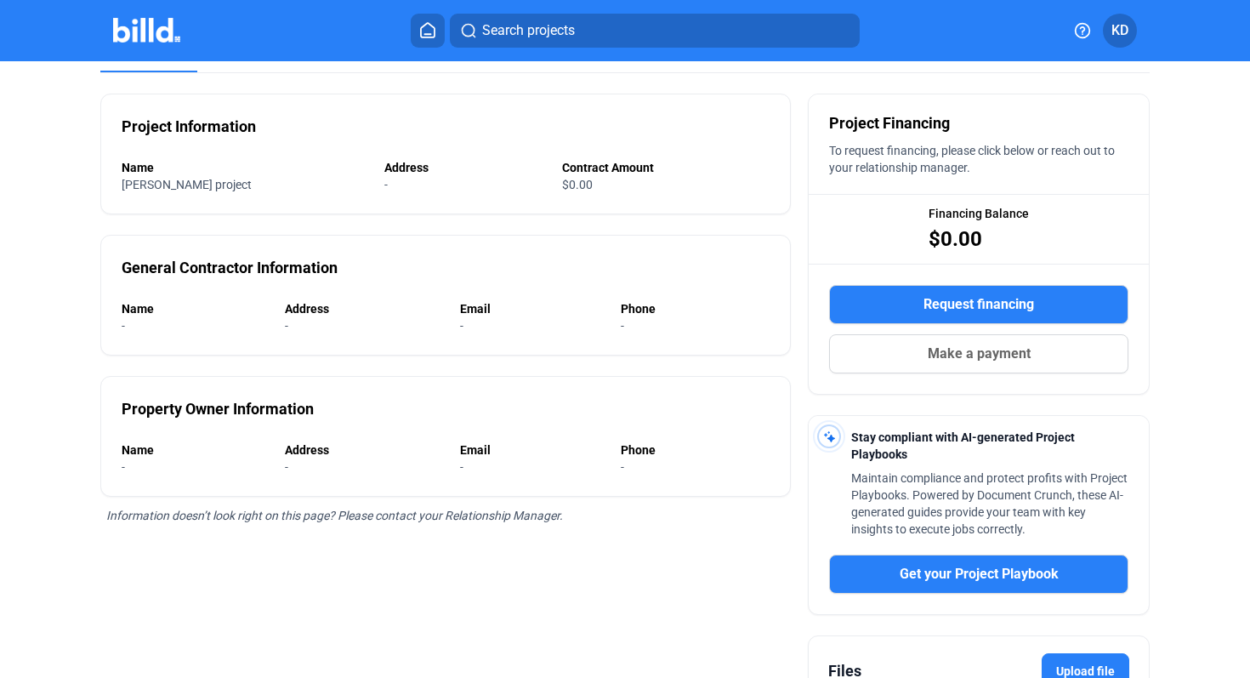
drag, startPoint x: 345, startPoint y: 166, endPoint x: 398, endPoint y: 173, distance: 53.3
click at [399, 173] on div "Name [PERSON_NAME] project Address - Contract Amount $0.00" at bounding box center [446, 176] width 649 height 34
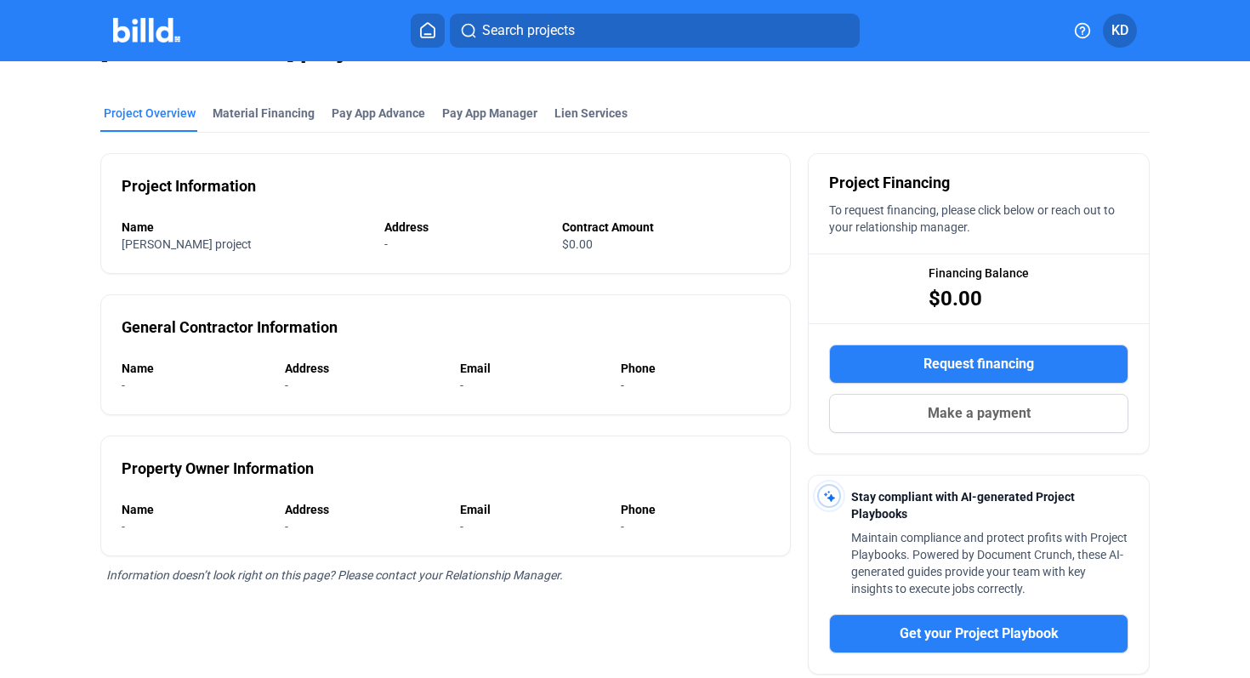
scroll to position [0, 0]
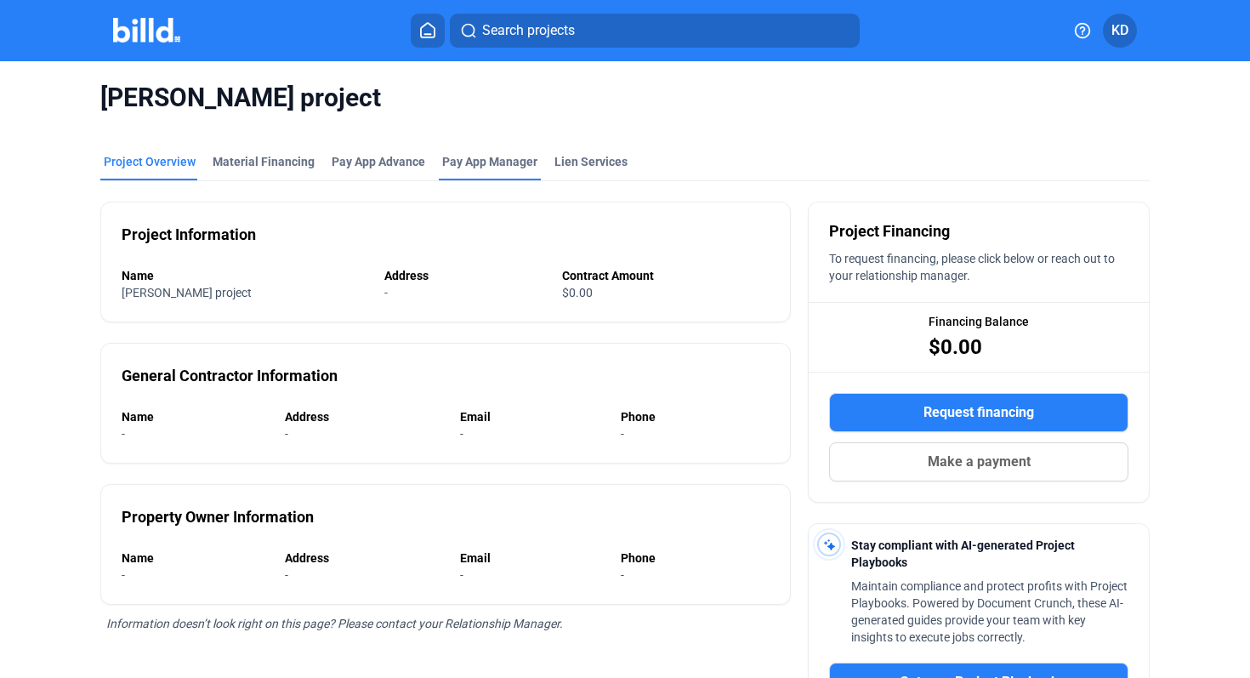
click at [475, 162] on span "Pay App Manager" at bounding box center [489, 161] width 95 height 17
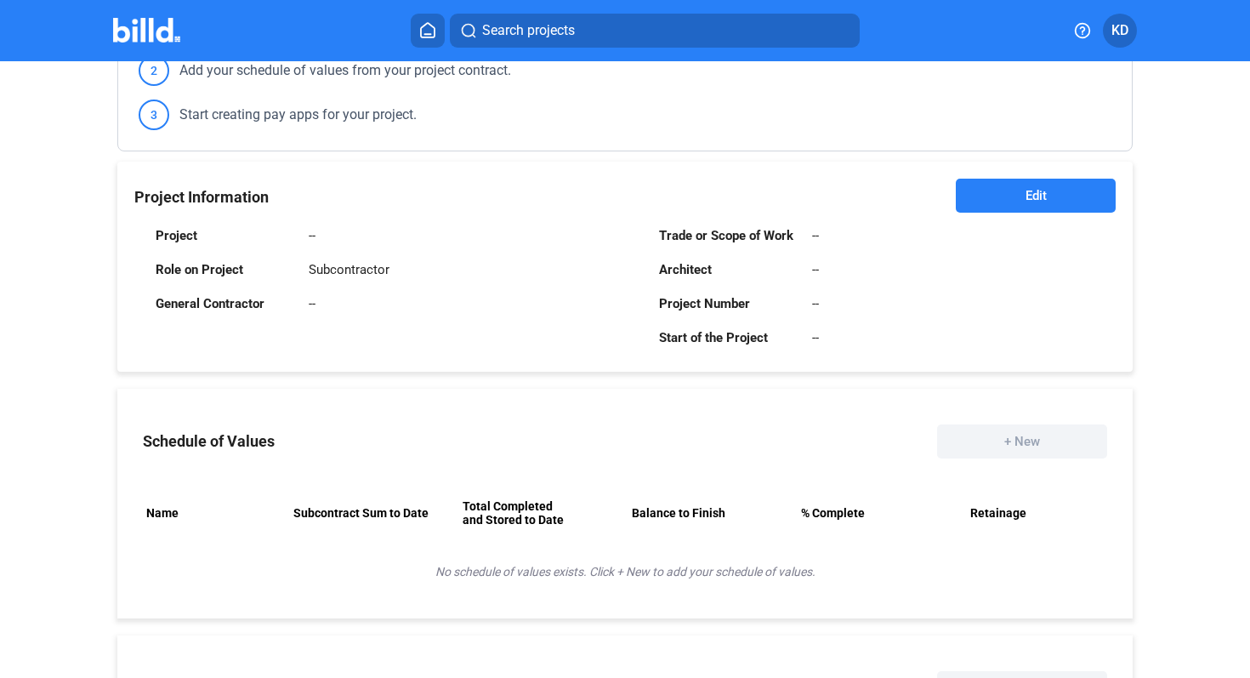
scroll to position [292, 0]
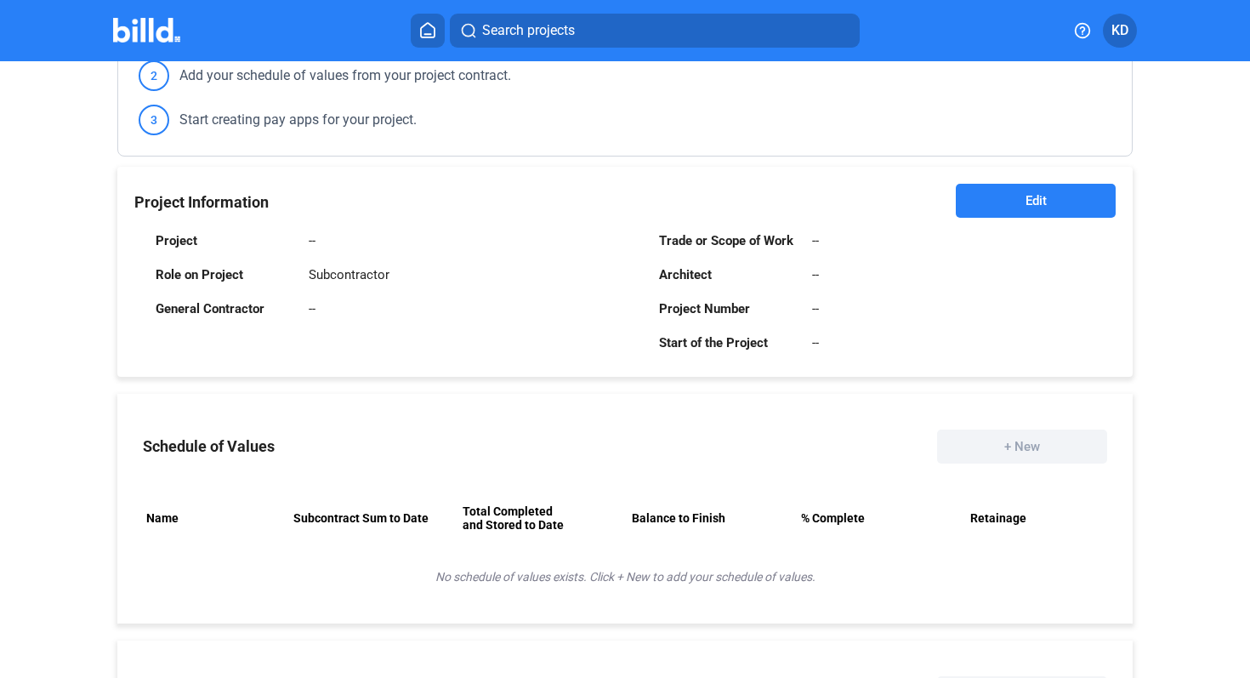
click at [1048, 216] on button "Edit" at bounding box center [1036, 201] width 160 height 34
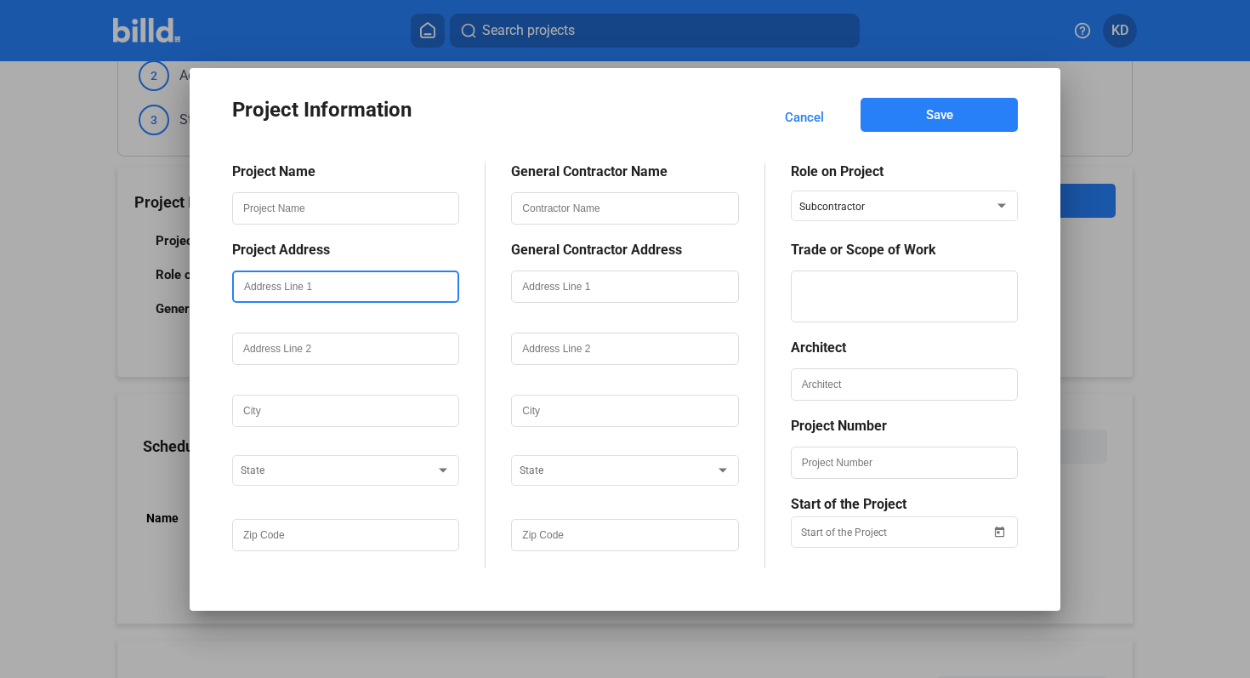
click at [326, 283] on input "text" at bounding box center [346, 286] width 224 height 29
type input "123 street"
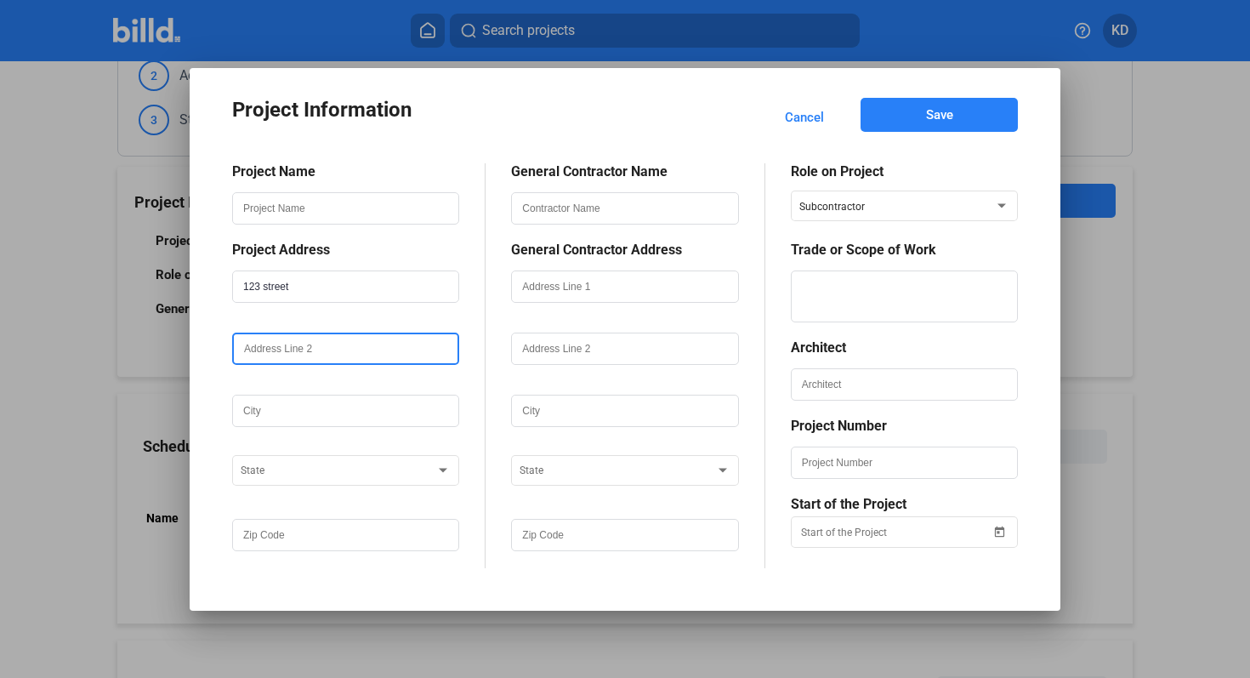
click at [278, 352] on input "text" at bounding box center [346, 348] width 224 height 29
type input "ste 400"
click at [280, 427] on div at bounding box center [345, 435] width 227 height 17
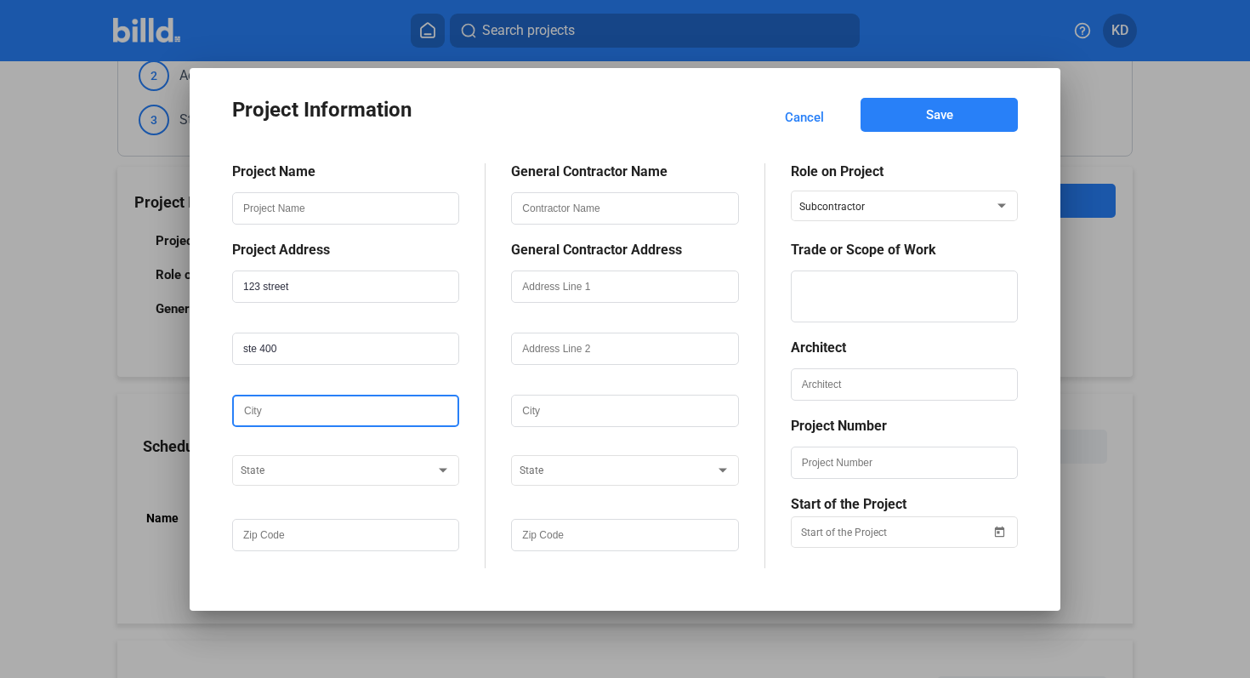
click at [287, 406] on input "text" at bounding box center [346, 410] width 224 height 29
drag, startPoint x: 291, startPoint y: 407, endPoint x: 146, endPoint y: 404, distance: 144.6
click at [146, 404] on div "Project Information Cancel Save Project Name Project Address [STREET_ADDRESS] G…" at bounding box center [625, 339] width 1250 height 678
type input "[GEOGRAPHIC_DATA]"
click at [274, 480] on div "State" at bounding box center [346, 468] width 210 height 34
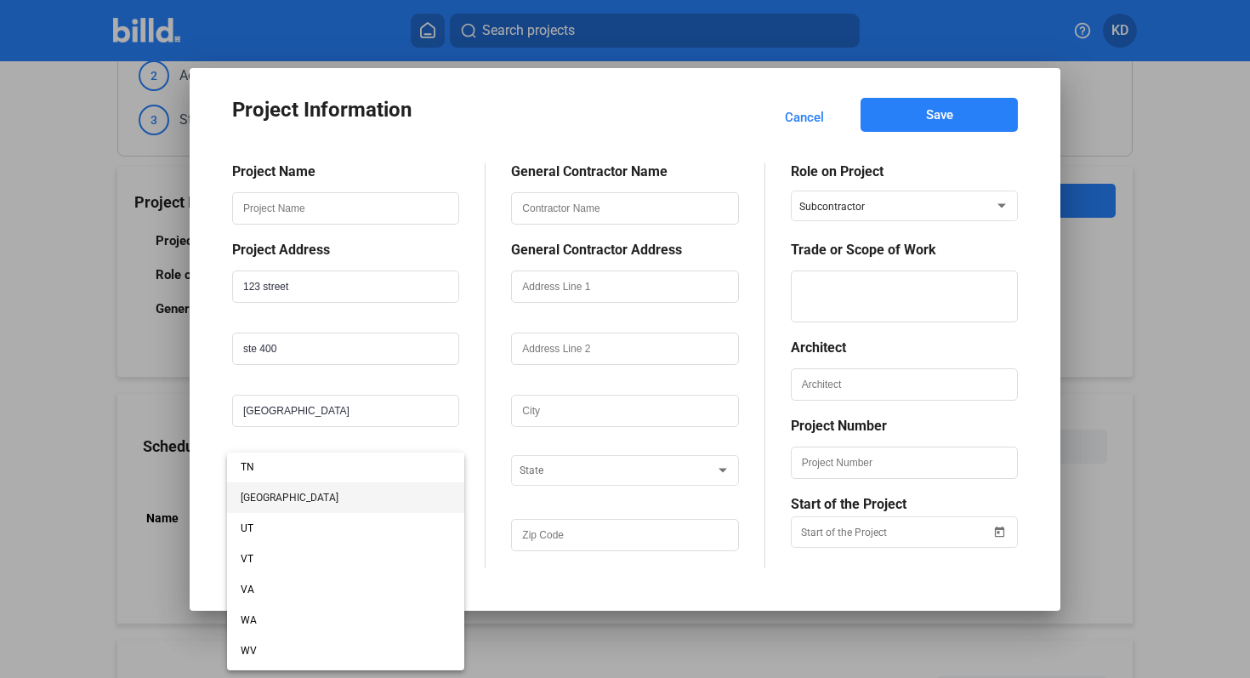
scroll to position [1275, 0]
click at [491, 408] on div at bounding box center [625, 339] width 1250 height 678
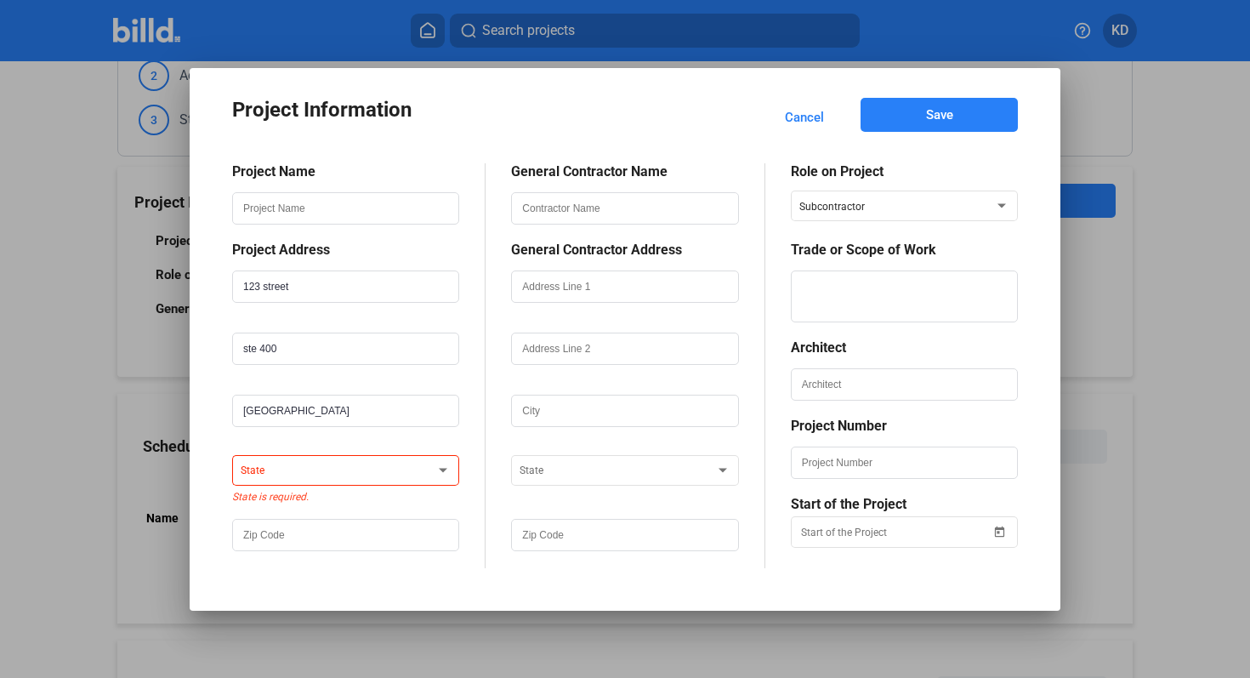
click at [391, 482] on div "State" at bounding box center [346, 468] width 210 height 34
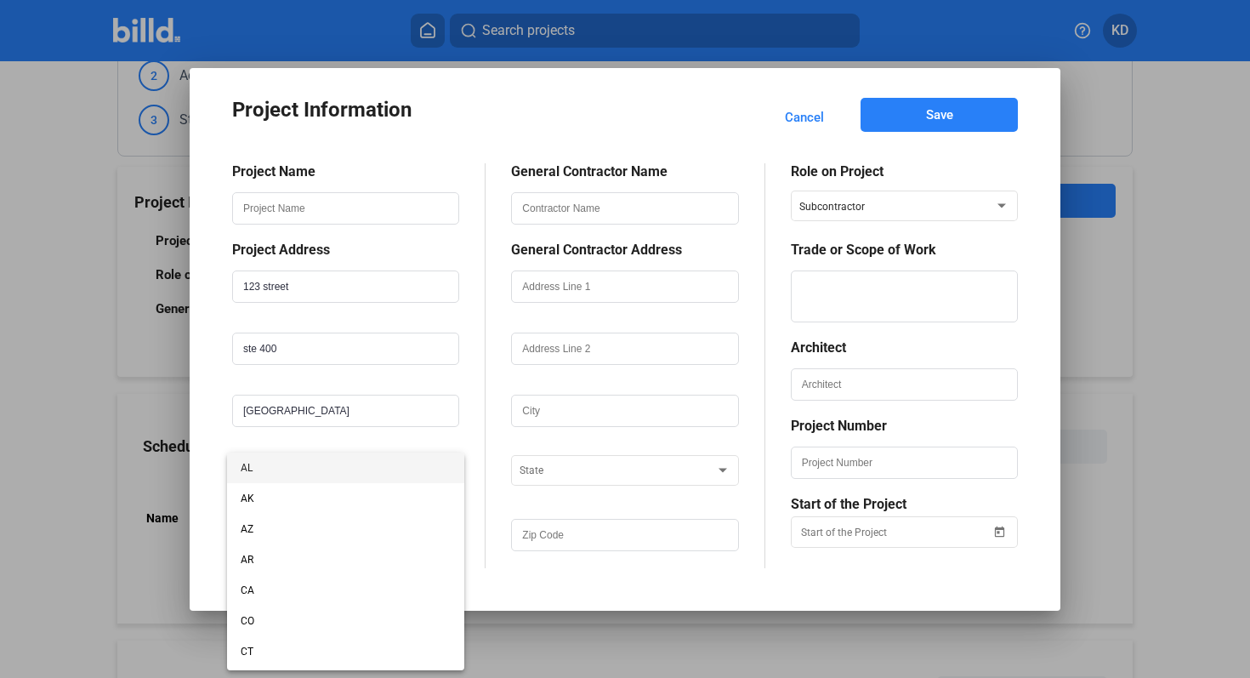
scroll to position [1098, 0]
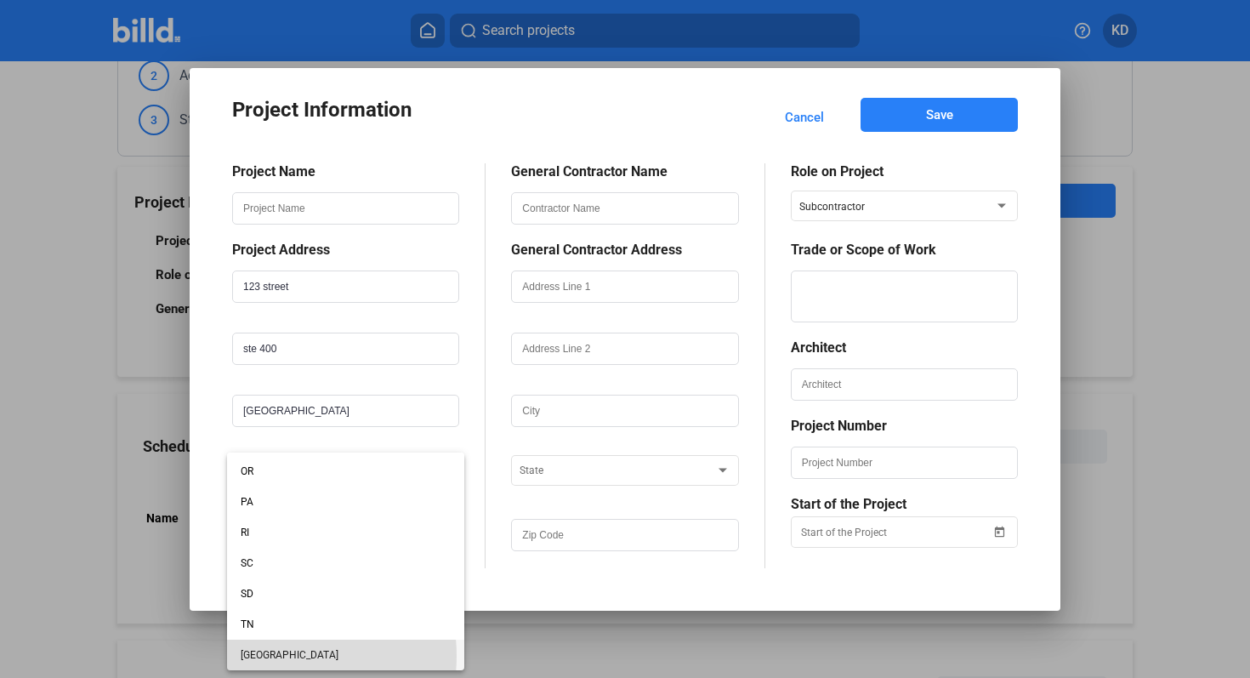
click at [264, 655] on span "[GEOGRAPHIC_DATA]" at bounding box center [346, 654] width 210 height 31
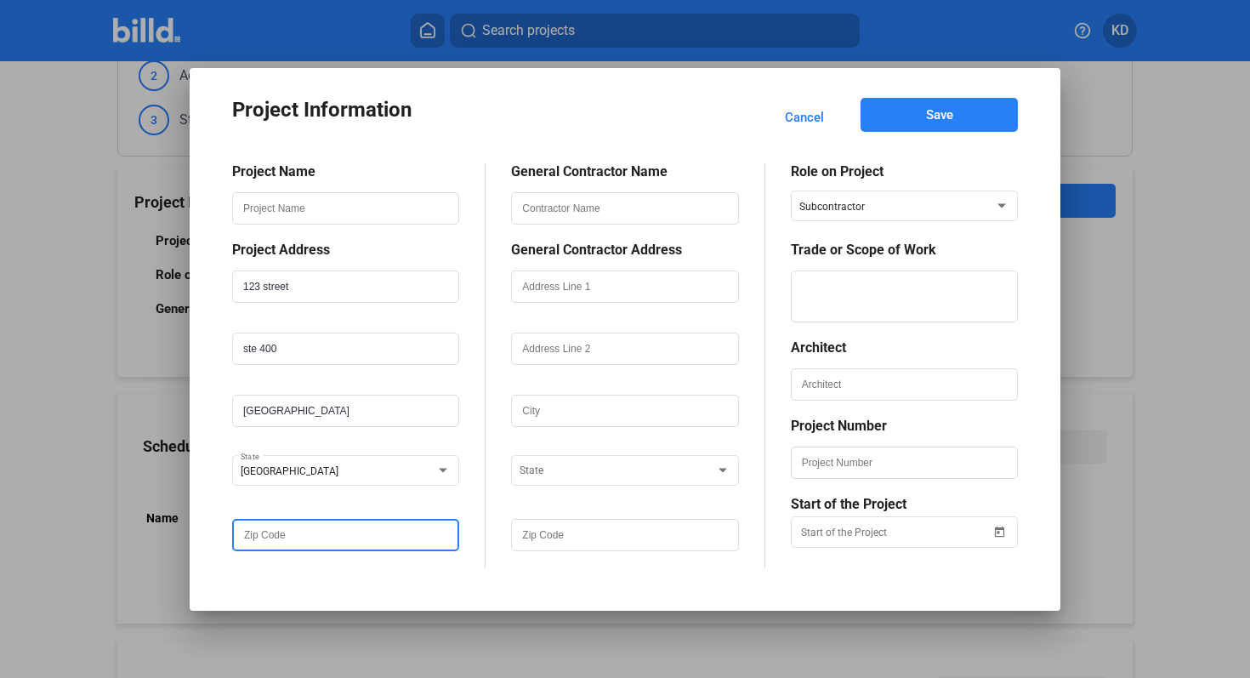
click at [293, 537] on input "text" at bounding box center [346, 534] width 224 height 29
type input "799000"
click at [222, 489] on mat-dialog-content "Project Name Project Address [STREET_ADDRESS] General Contractor Name General C…" at bounding box center [625, 353] width 826 height 430
click at [809, 118] on span "Cancel" at bounding box center [804, 117] width 39 height 17
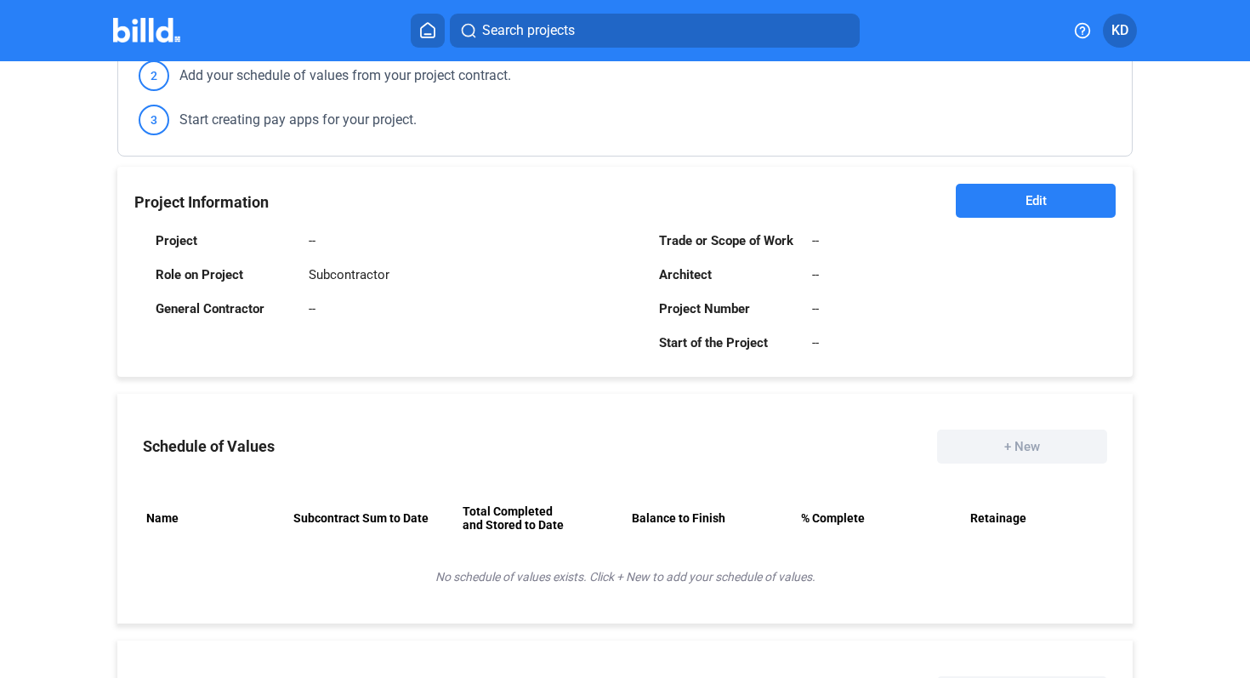
click at [421, 31] on icon at bounding box center [428, 30] width 14 height 14
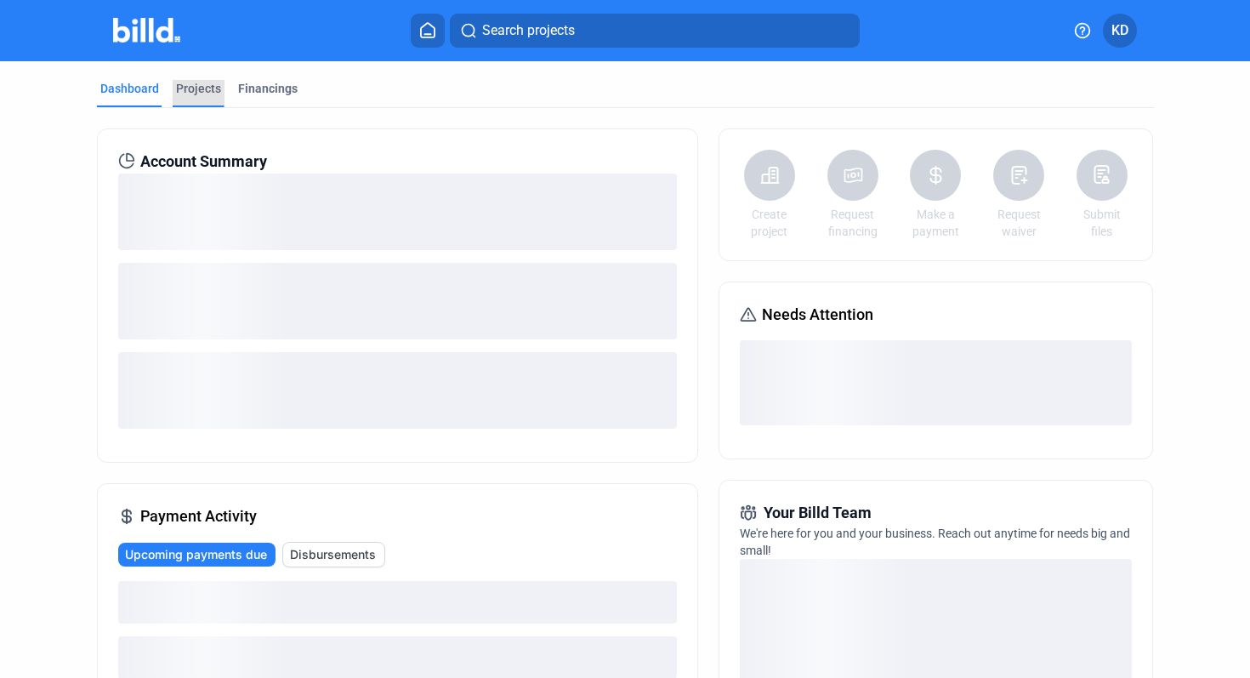
click at [196, 90] on div "Projects" at bounding box center [198, 88] width 45 height 17
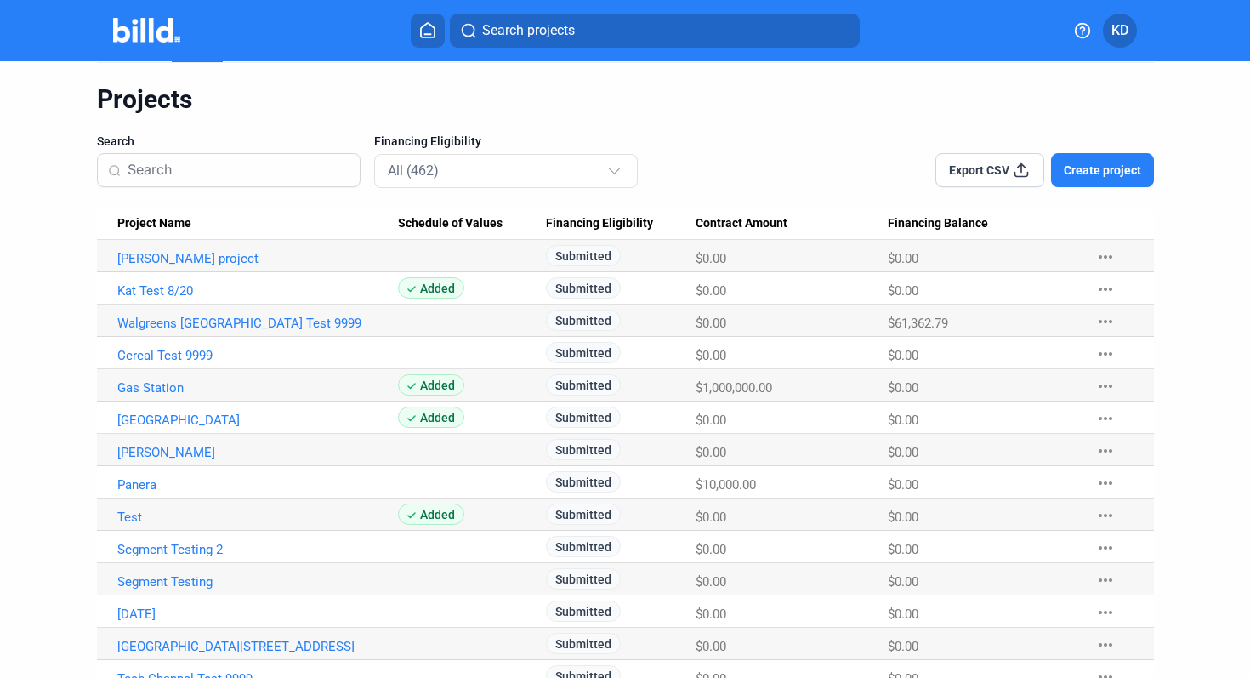
scroll to position [43, 0]
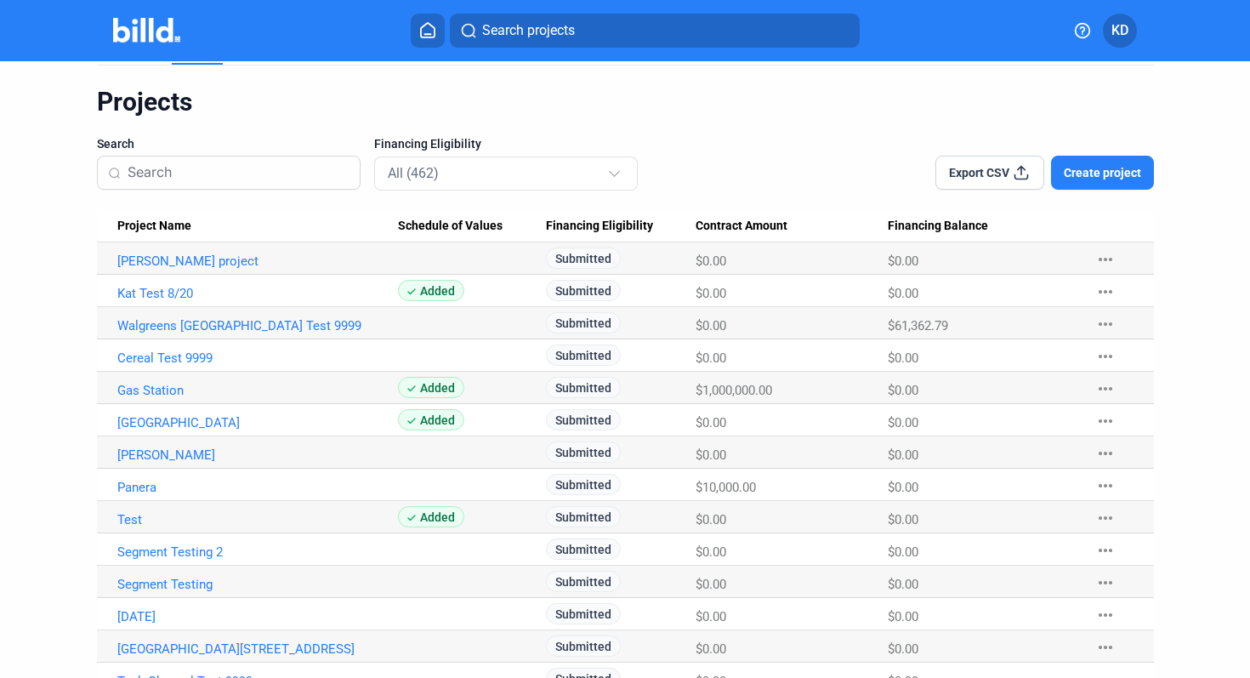
click at [173, 174] on input at bounding box center [239, 173] width 222 height 36
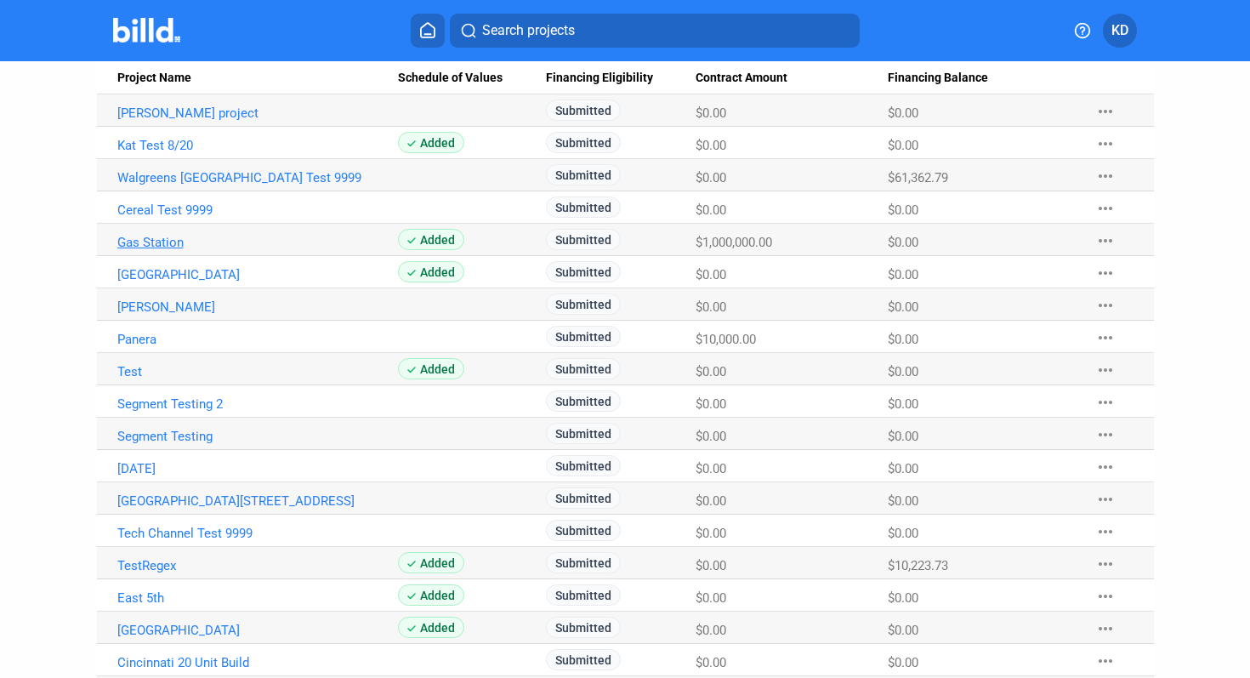
scroll to position [190, 0]
click at [174, 113] on link "[PERSON_NAME] project" at bounding box center [257, 113] width 281 height 15
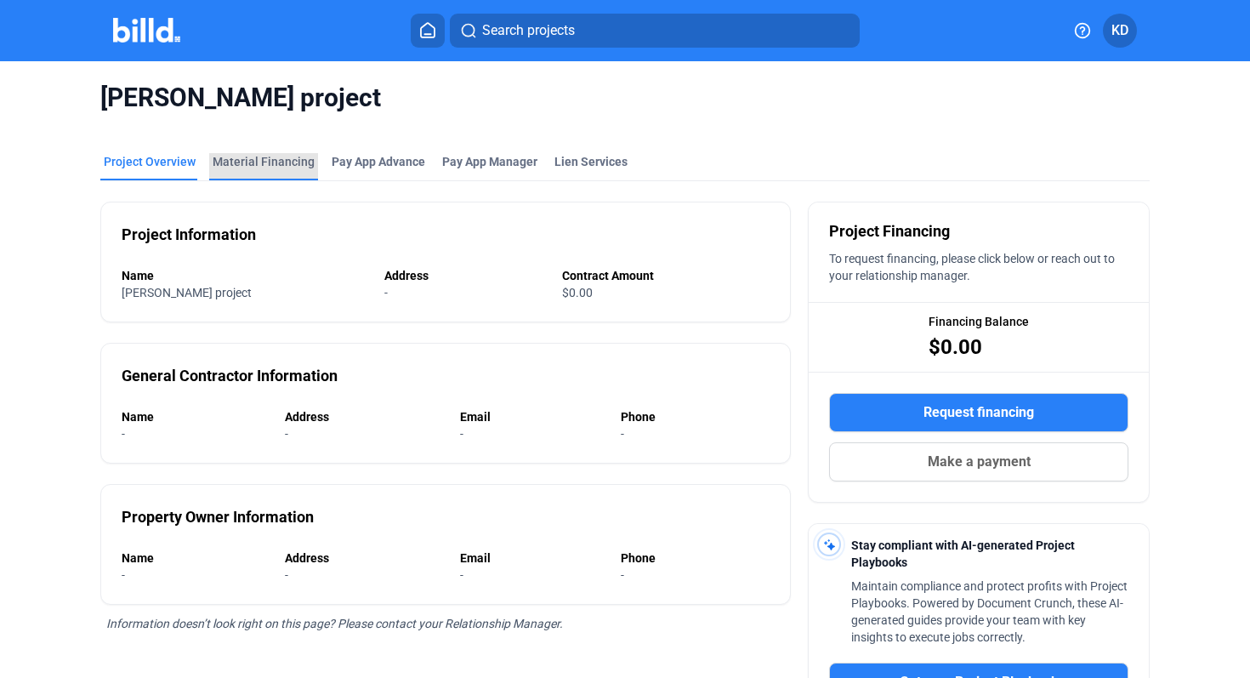
click at [275, 158] on div "Material Financing" at bounding box center [264, 161] width 102 height 17
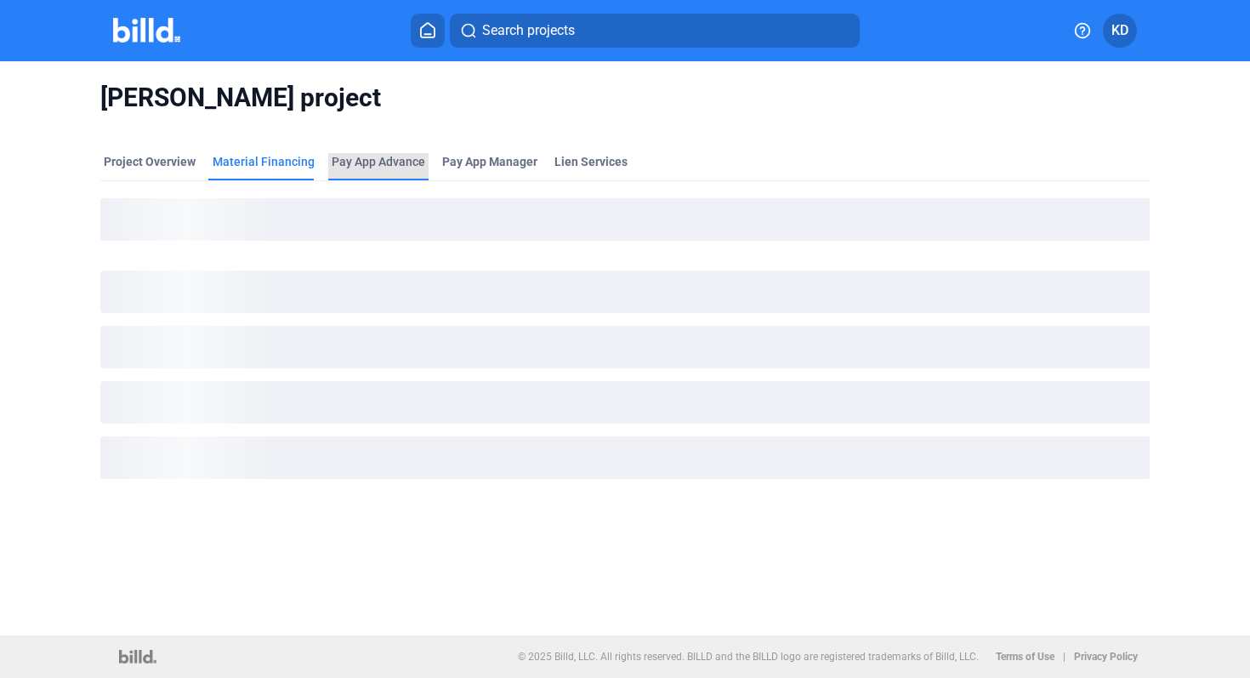
click at [394, 159] on div "Pay App Advance" at bounding box center [379, 161] width 94 height 17
click at [508, 159] on span "Pay App Manager" at bounding box center [489, 161] width 95 height 17
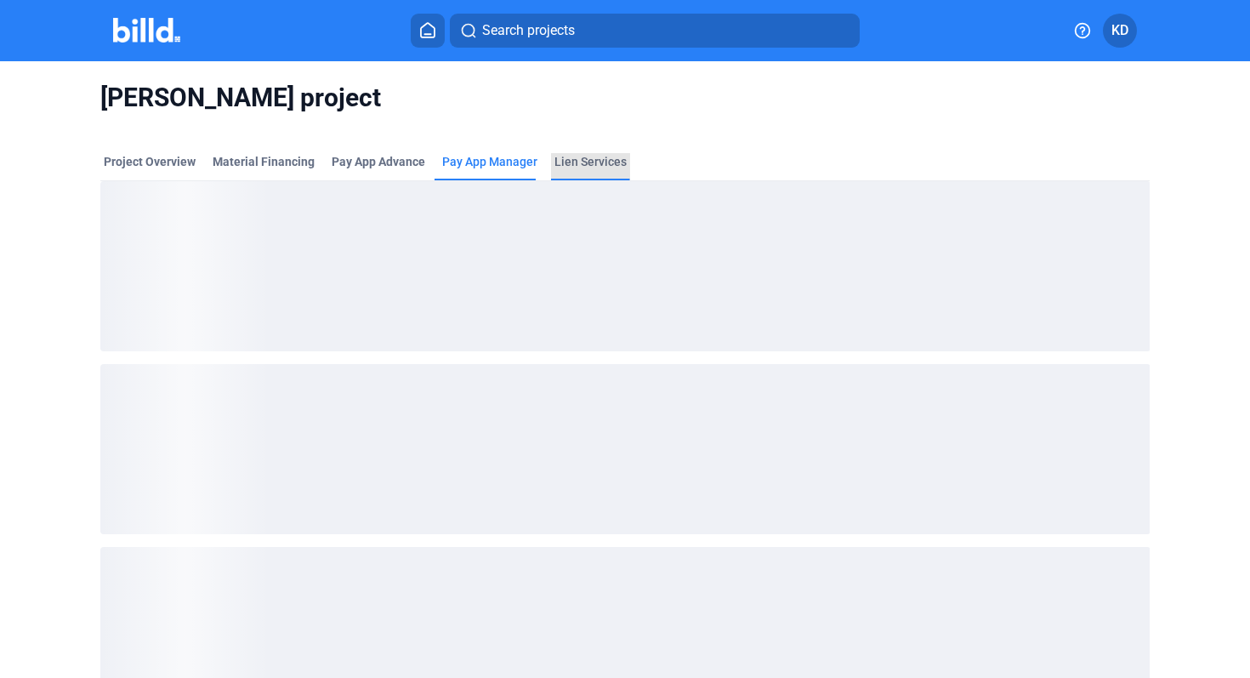
click at [586, 159] on div "Lien Services" at bounding box center [590, 161] width 72 height 17
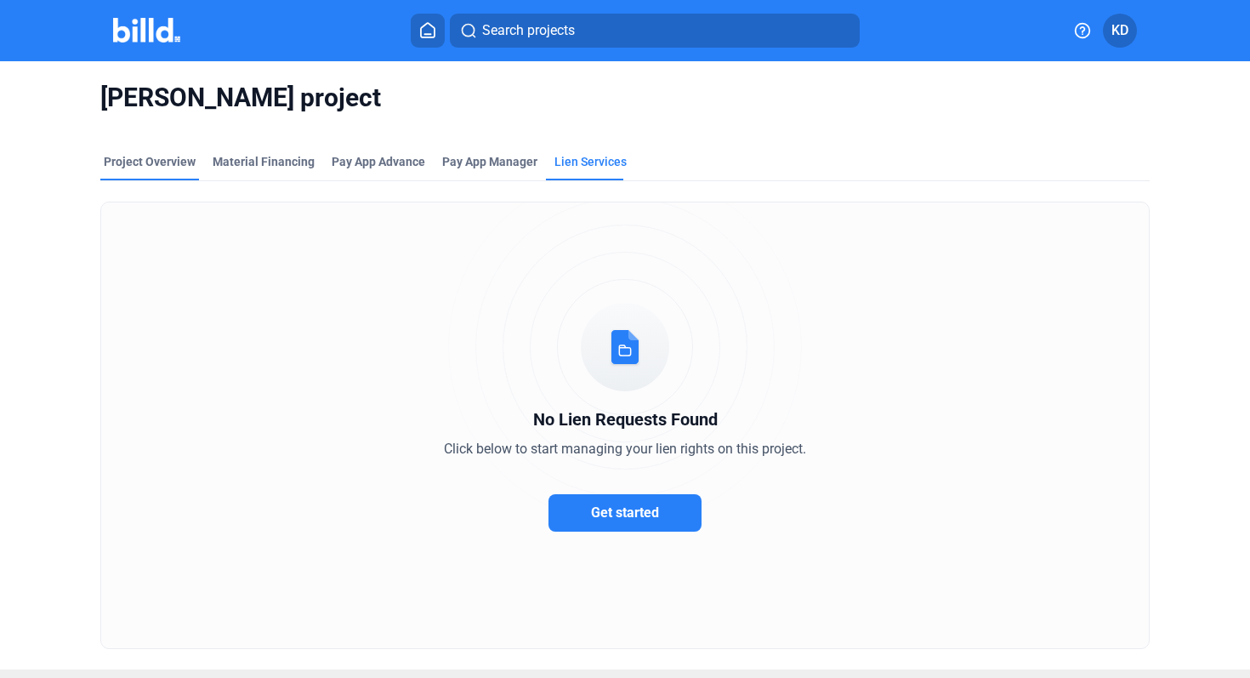
click at [143, 167] on div "Project Overview" at bounding box center [150, 161] width 92 height 17
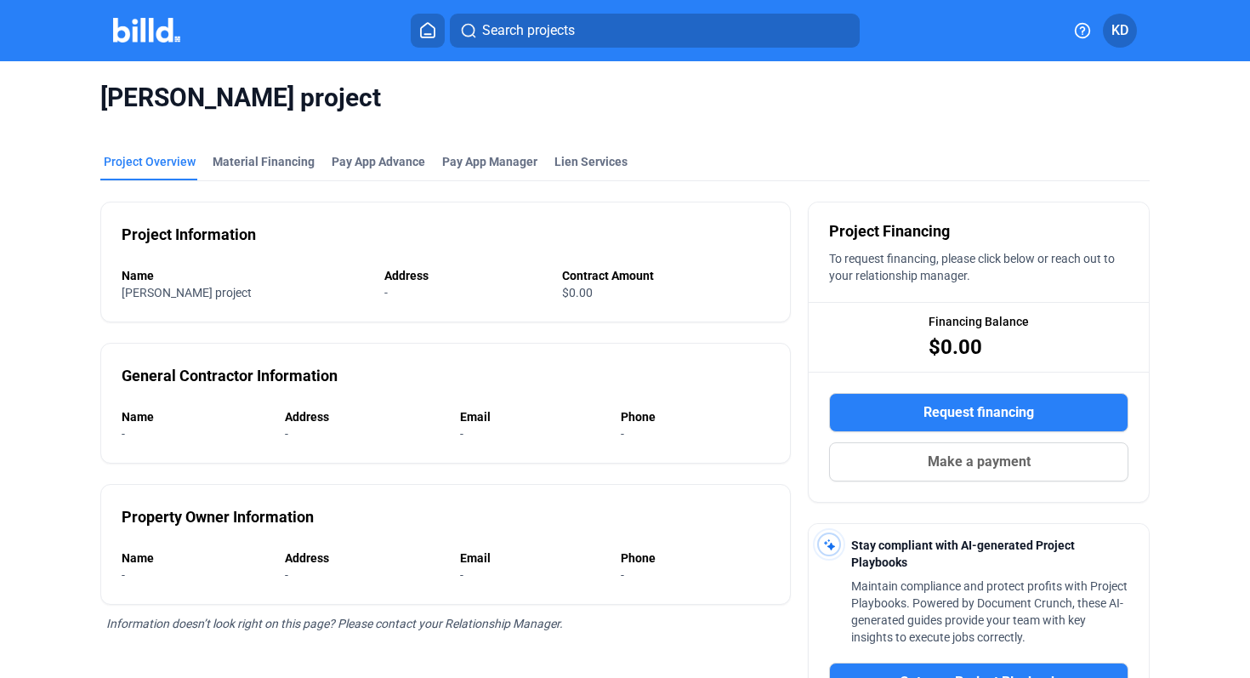
click at [433, 36] on icon at bounding box center [427, 30] width 17 height 16
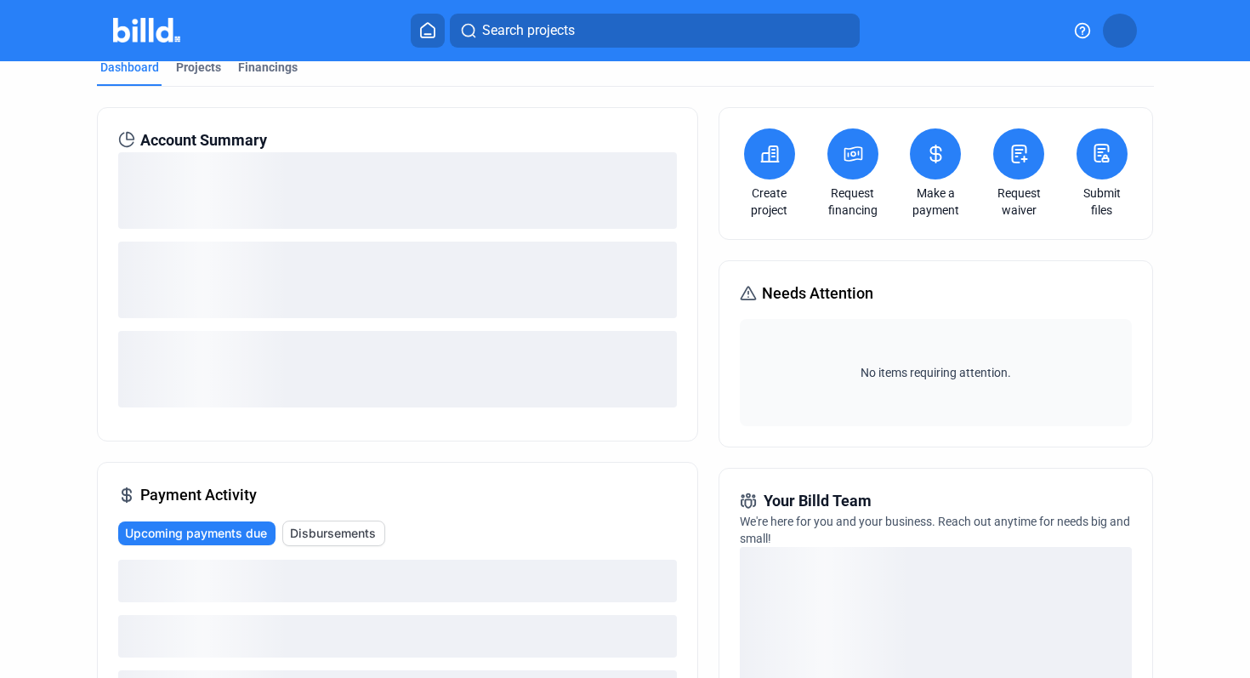
scroll to position [23, 0]
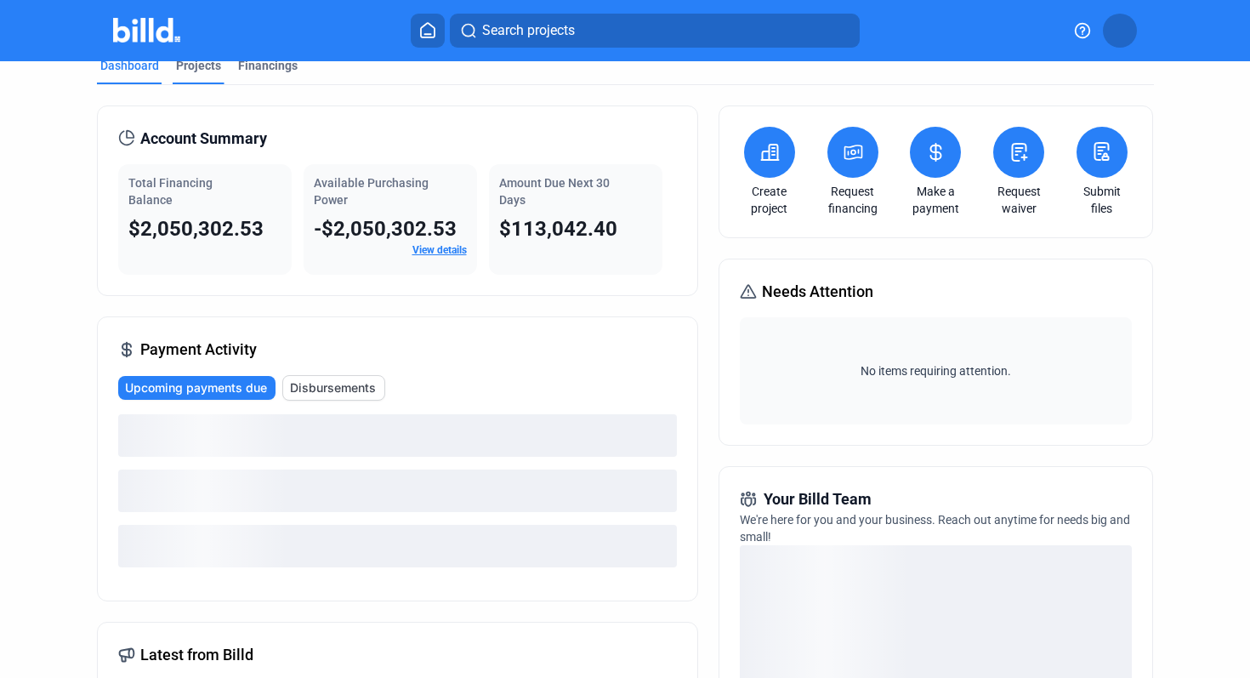
click at [198, 71] on div "Projects" at bounding box center [198, 65] width 45 height 17
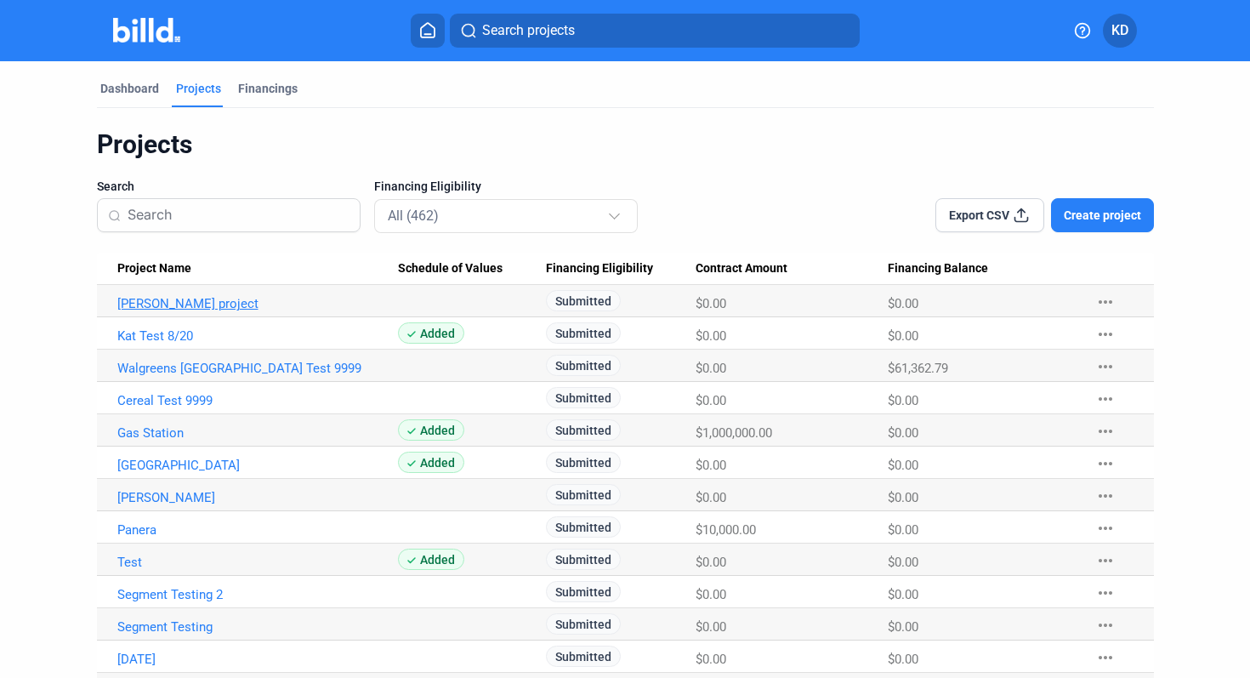
click at [159, 307] on link "[PERSON_NAME] project" at bounding box center [257, 303] width 281 height 15
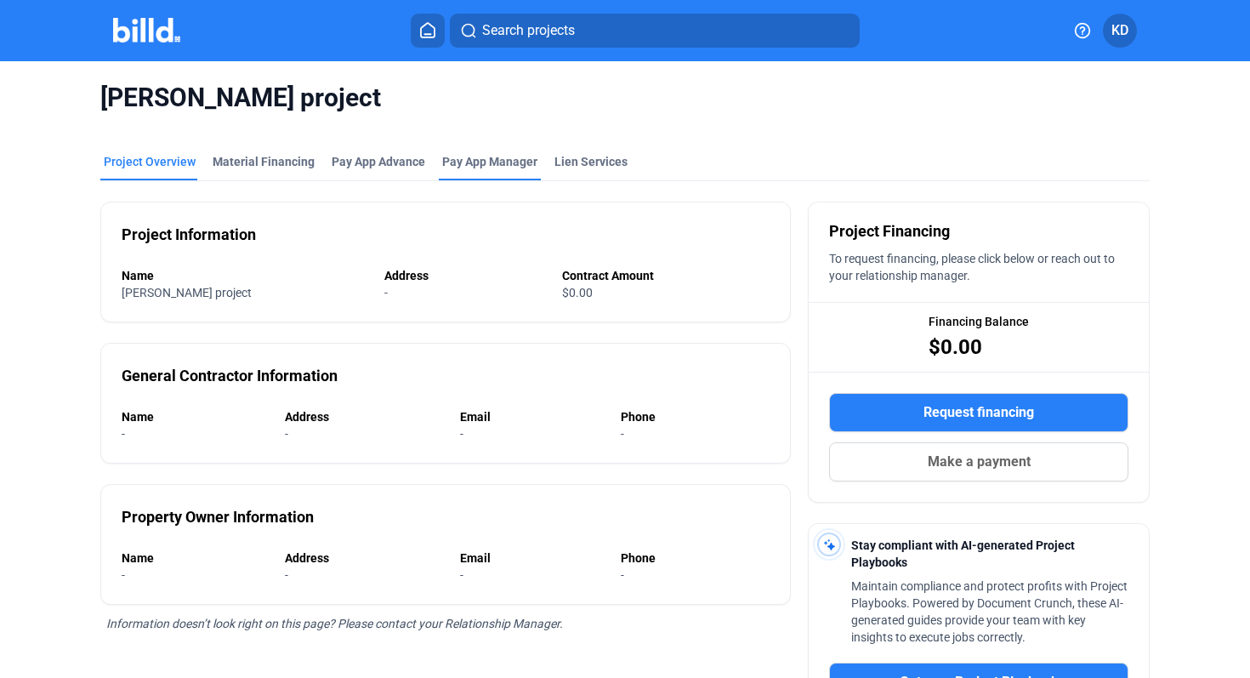
click at [474, 153] on span "Pay App Manager" at bounding box center [489, 161] width 95 height 17
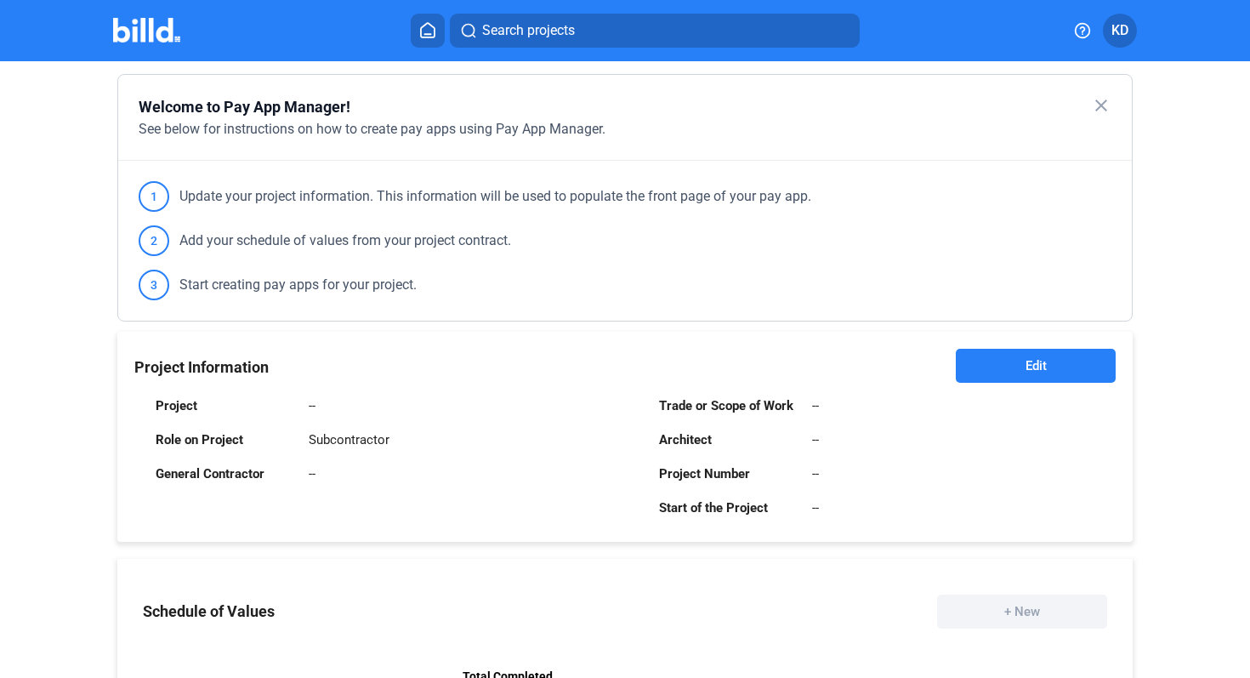
scroll to position [140, 0]
